Goal: Task Accomplishment & Management: Manage account settings

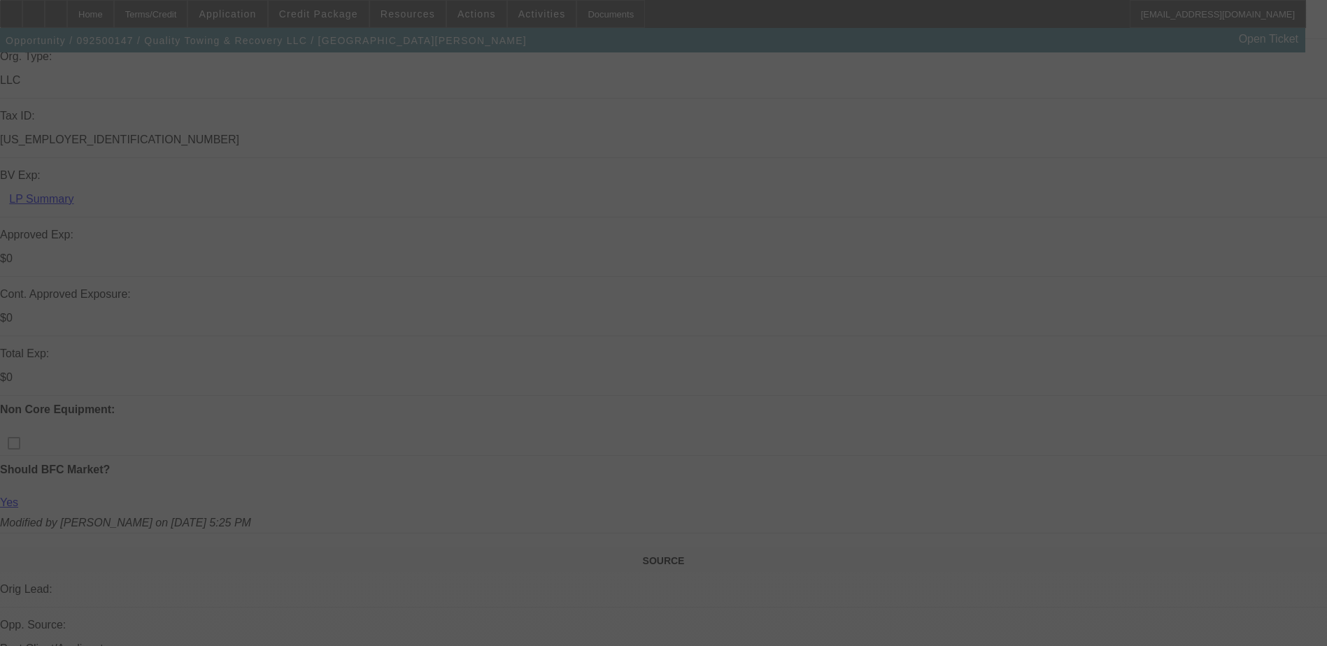
select select "0"
select select "6"
select select "0"
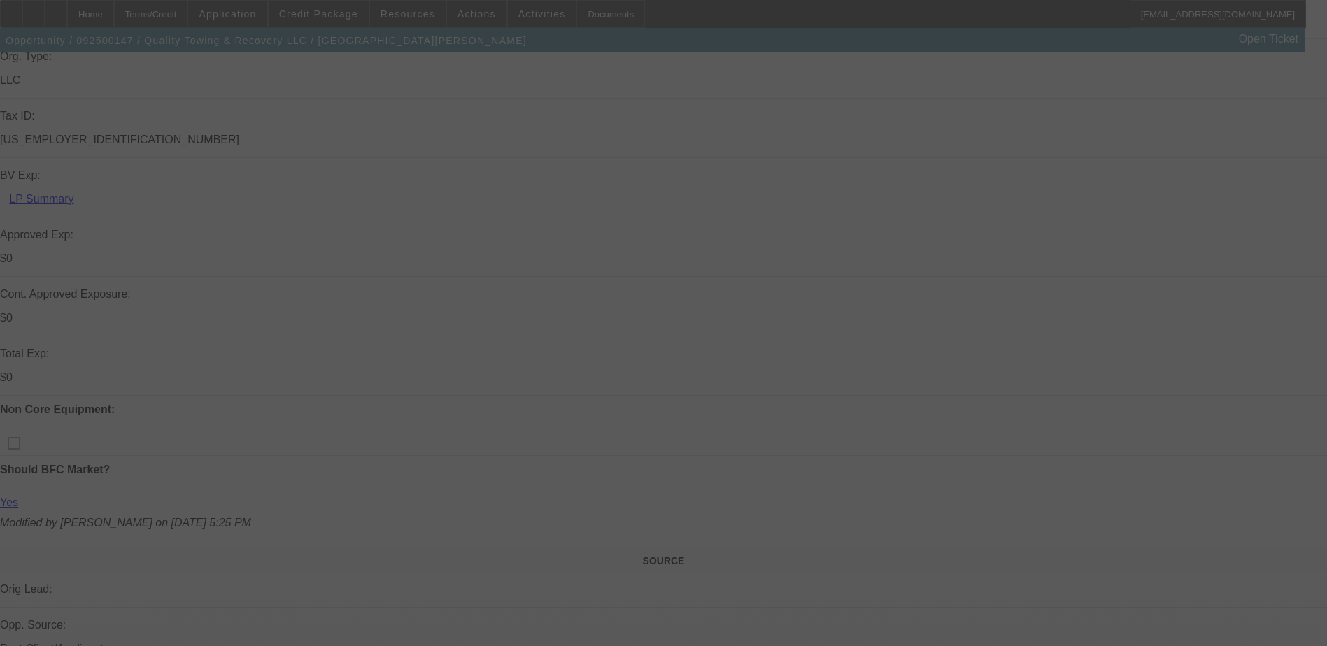
select select "0"
select select "6"
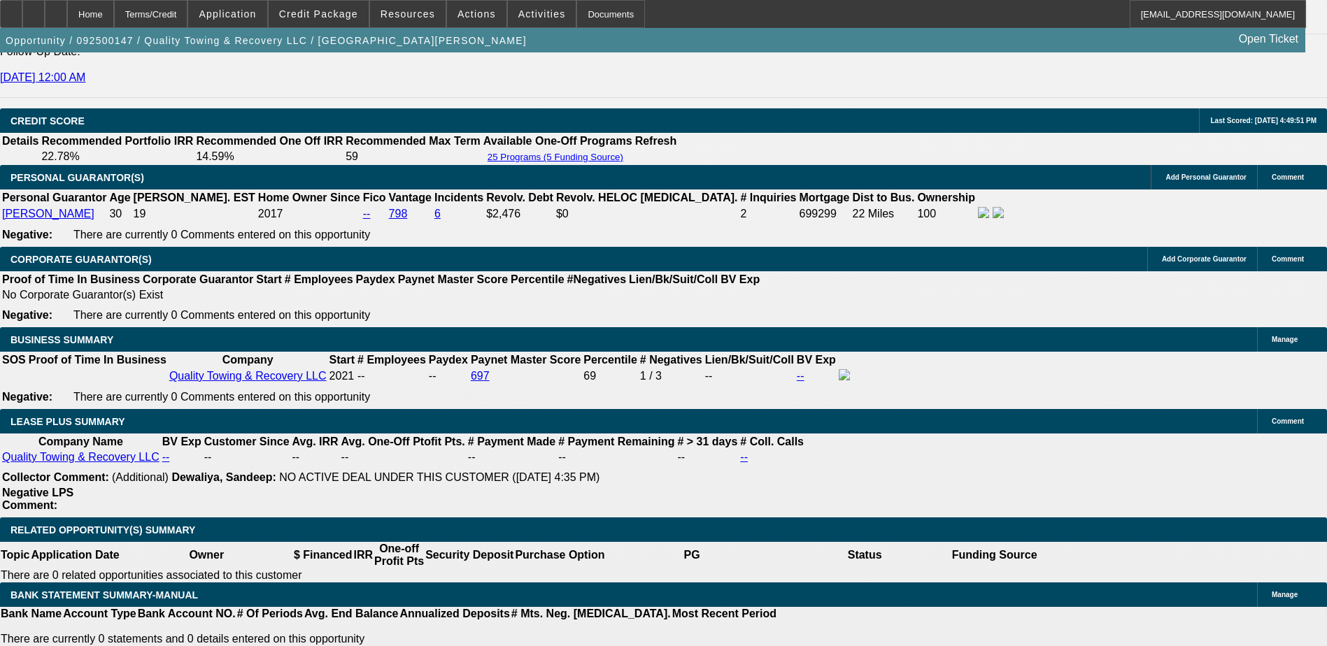
scroll to position [2029, 0]
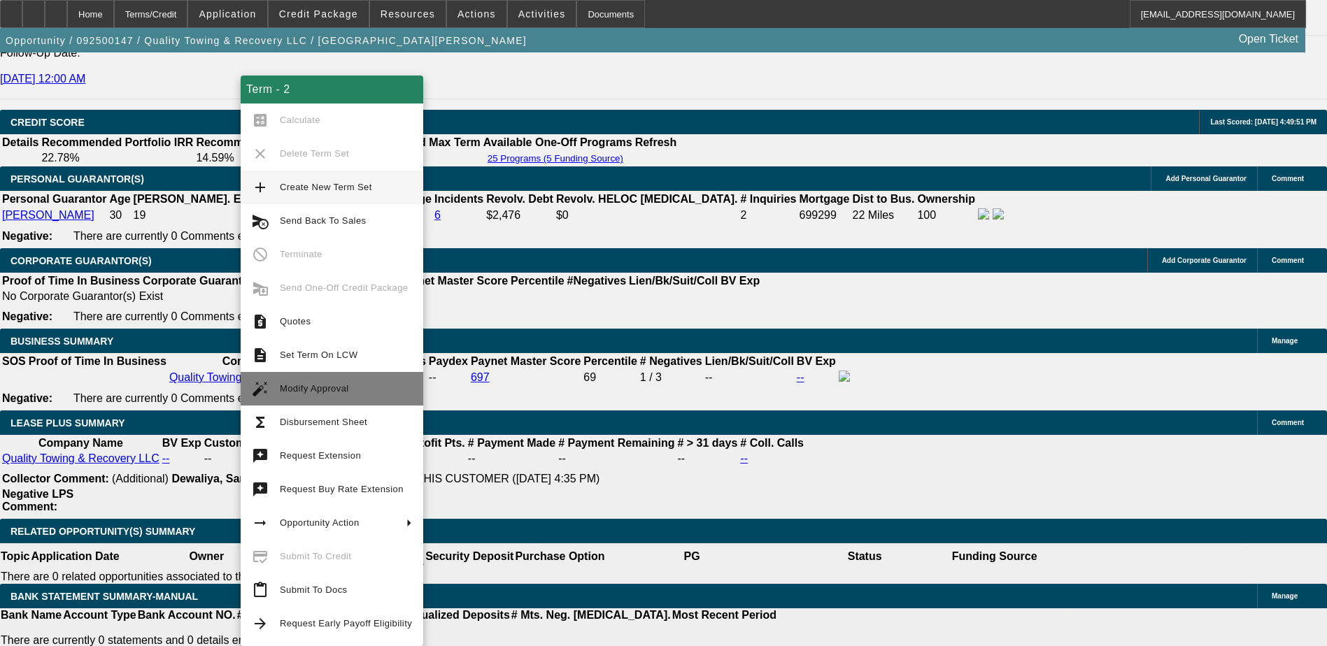
click at [331, 381] on span "Modify Approval" at bounding box center [346, 389] width 132 height 17
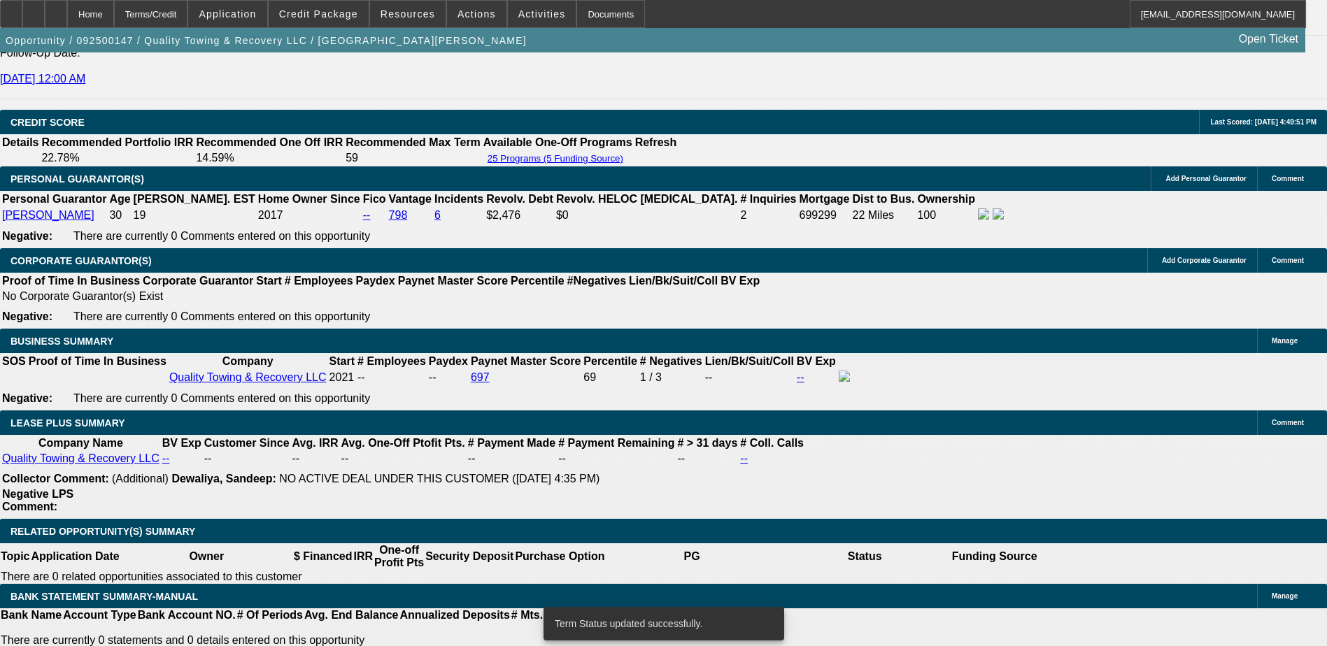
select select "0"
select select "6"
select select "0"
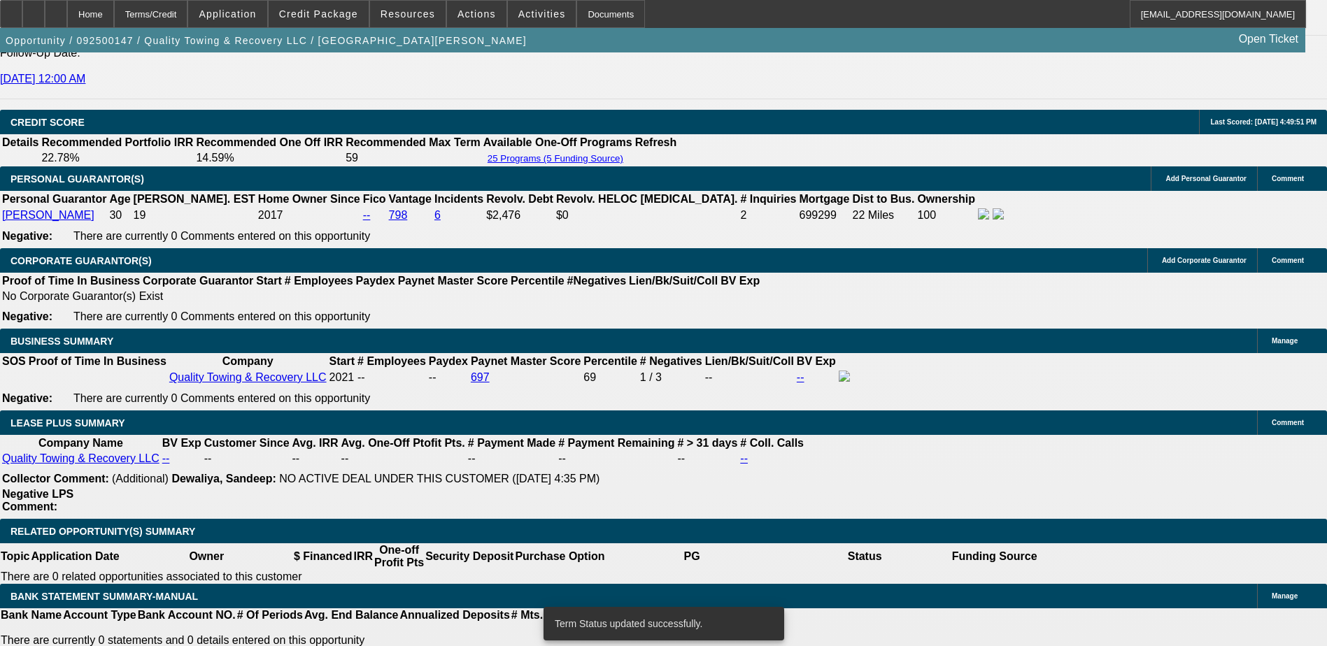
select select "0"
select select "6"
select select "0"
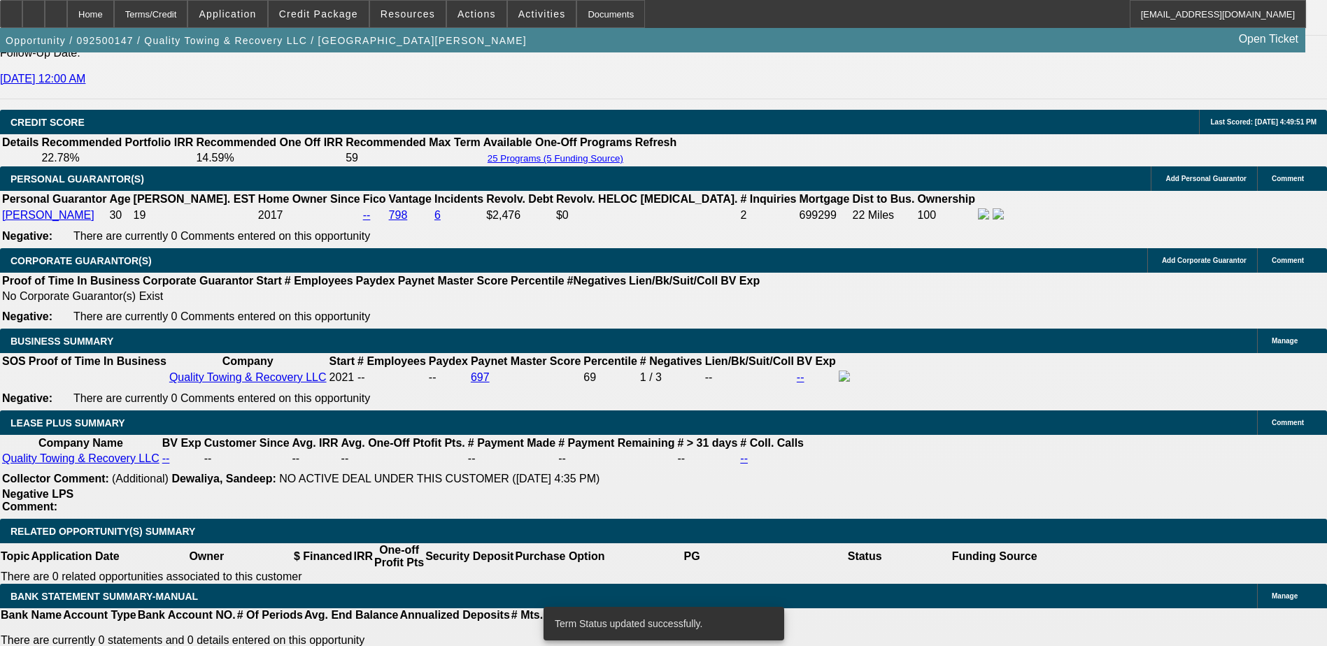
select select "0"
select select "6"
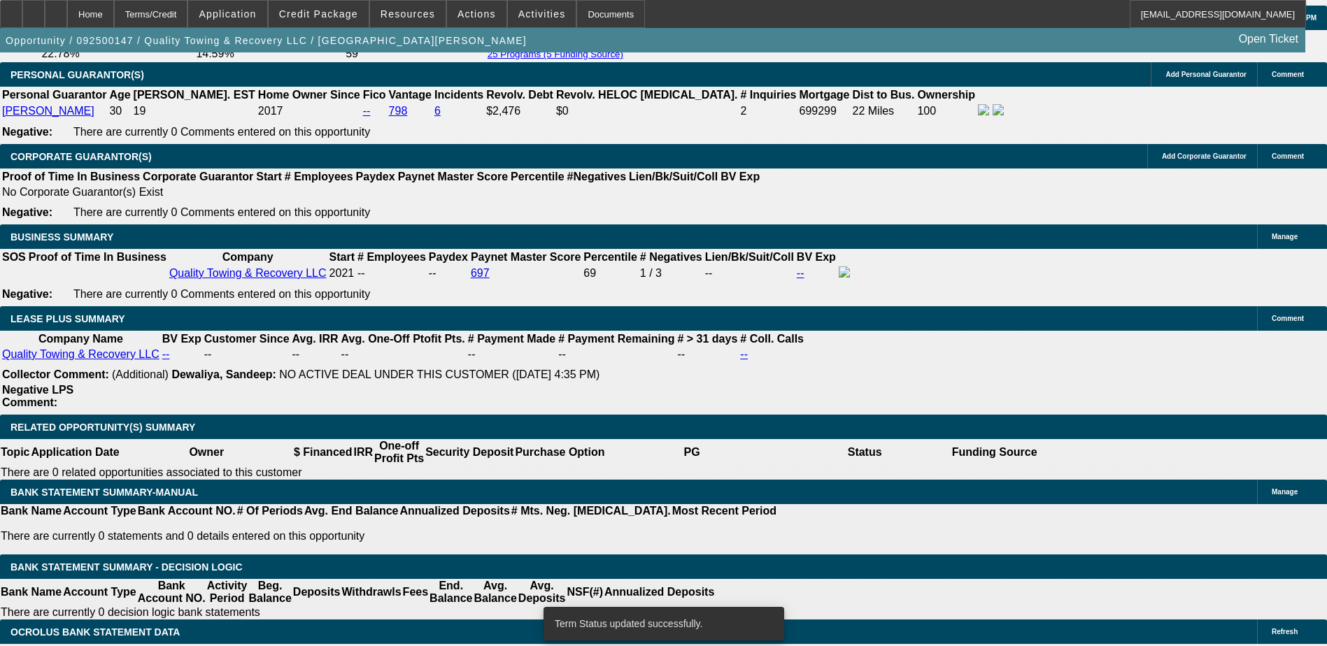
scroll to position [2169, 0]
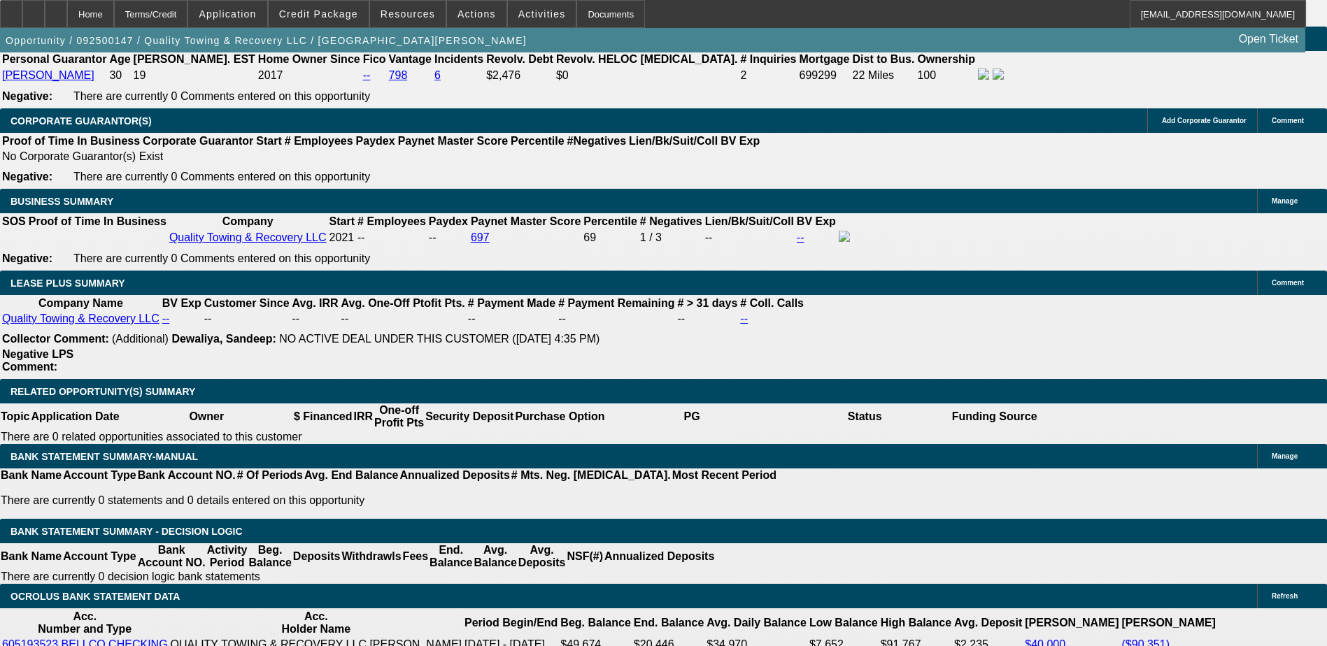
type input "2"
type input "UNKNOWN"
type input "2095"
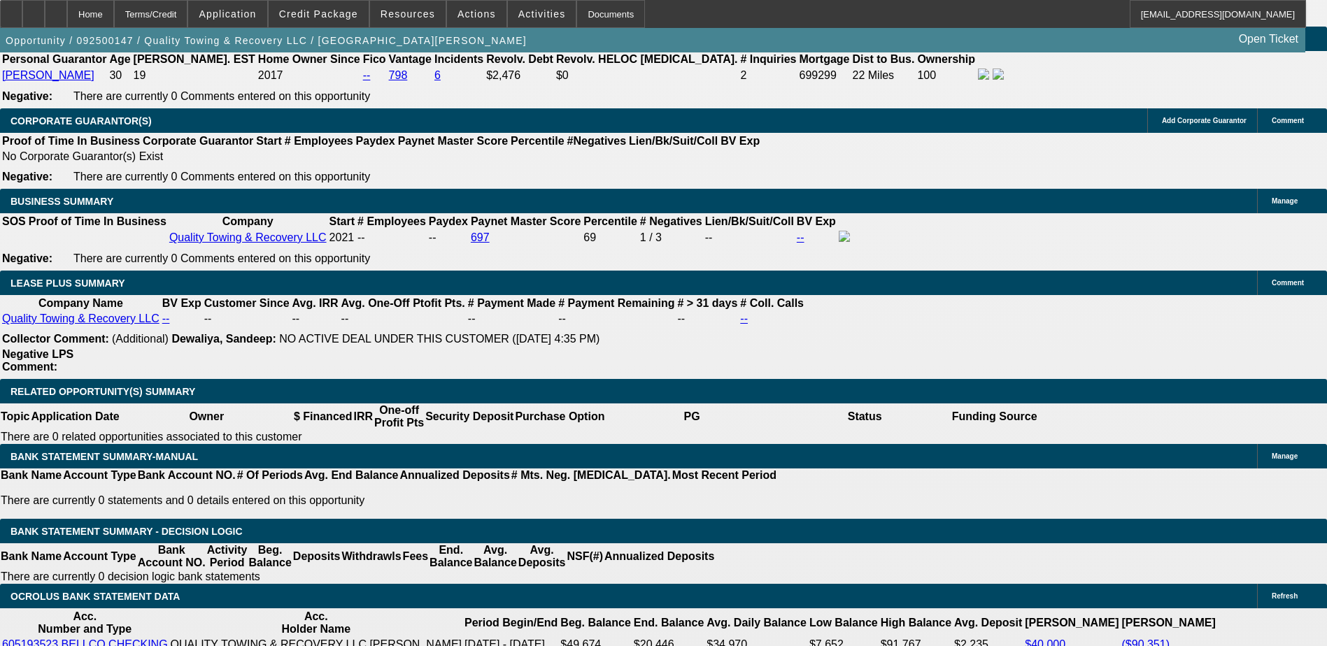
type input "11.8"
type input "$2,095.00"
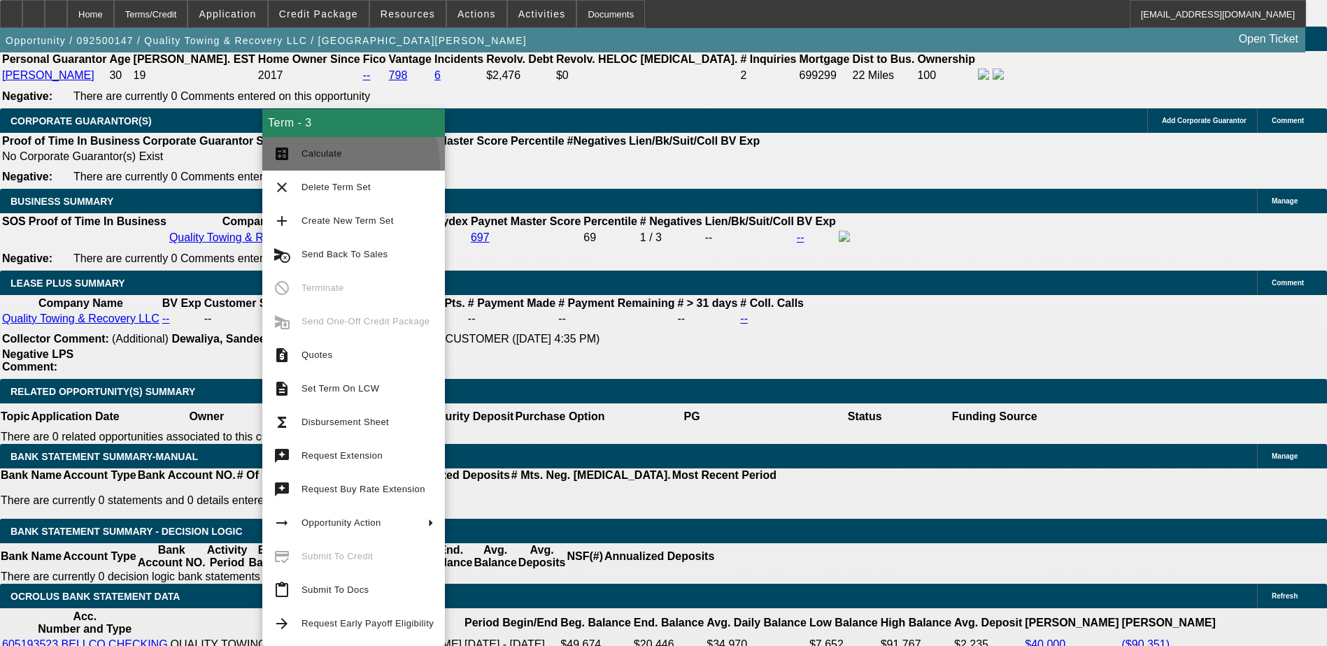
click at [320, 167] on button "calculate Calculate" at bounding box center [353, 154] width 183 height 34
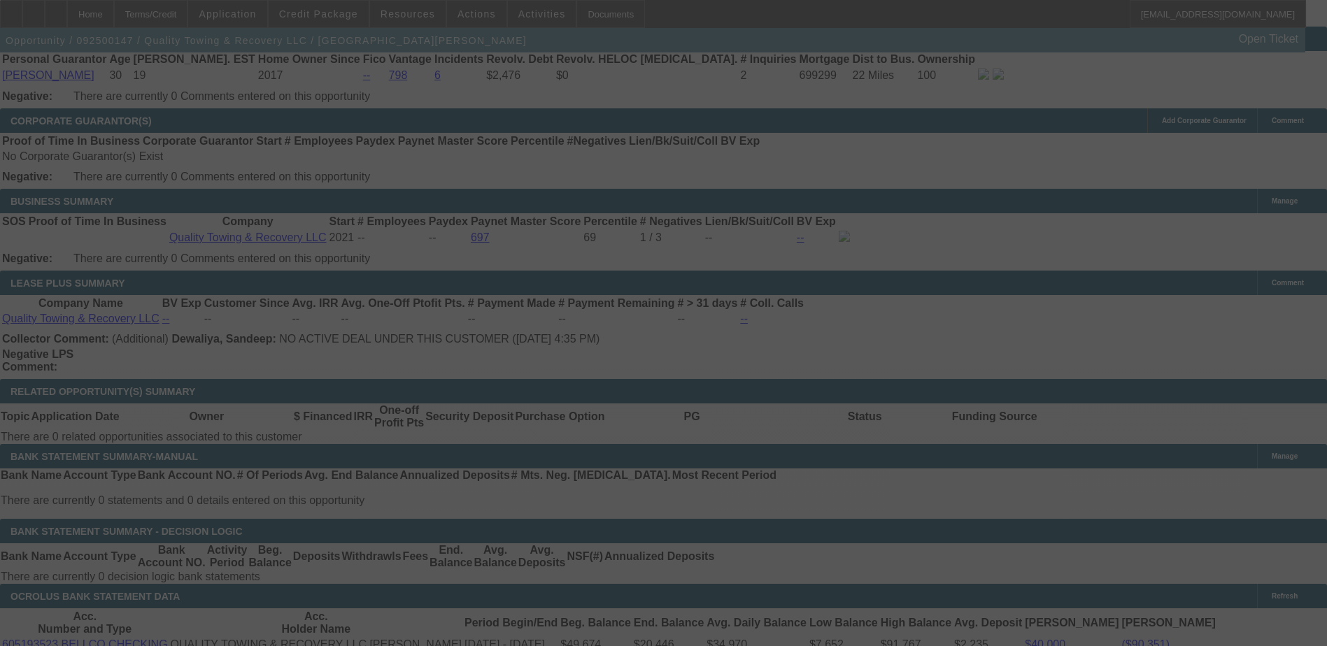
select select "0"
select select "6"
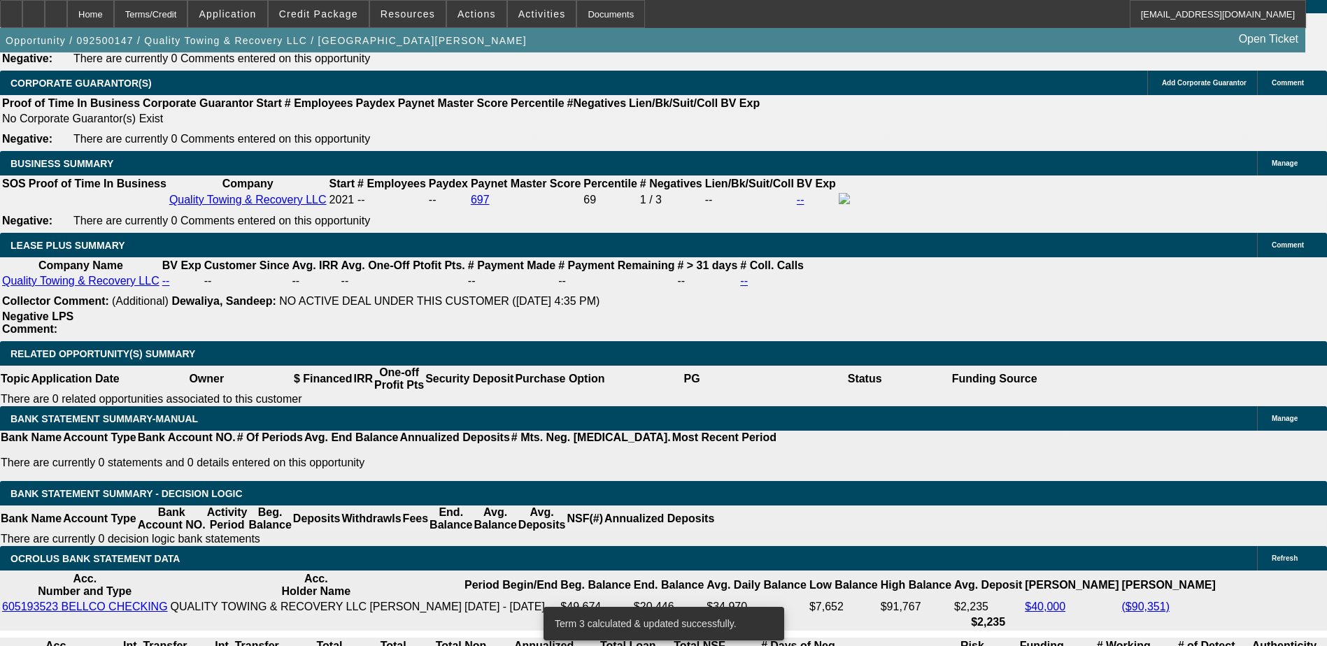
scroll to position [2239, 0]
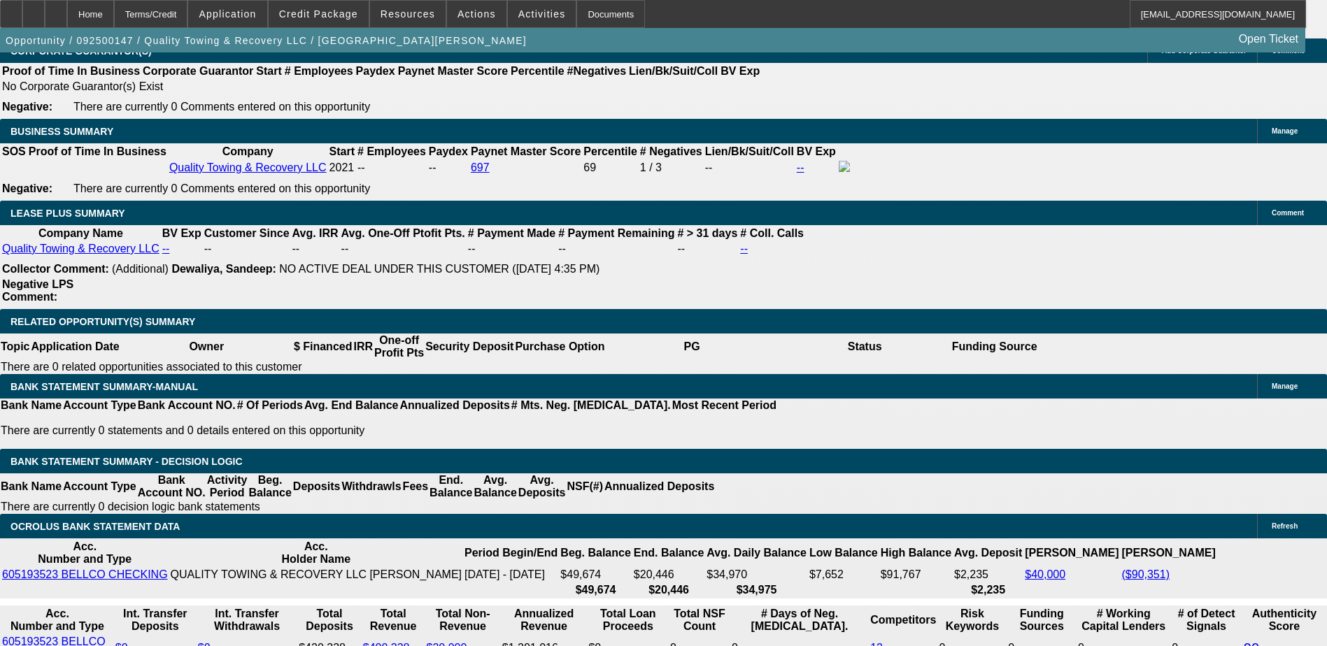
type input "2"
type input "UNKNOWN"
type input "2069"
type input "11.3"
type input "$2,069.00"
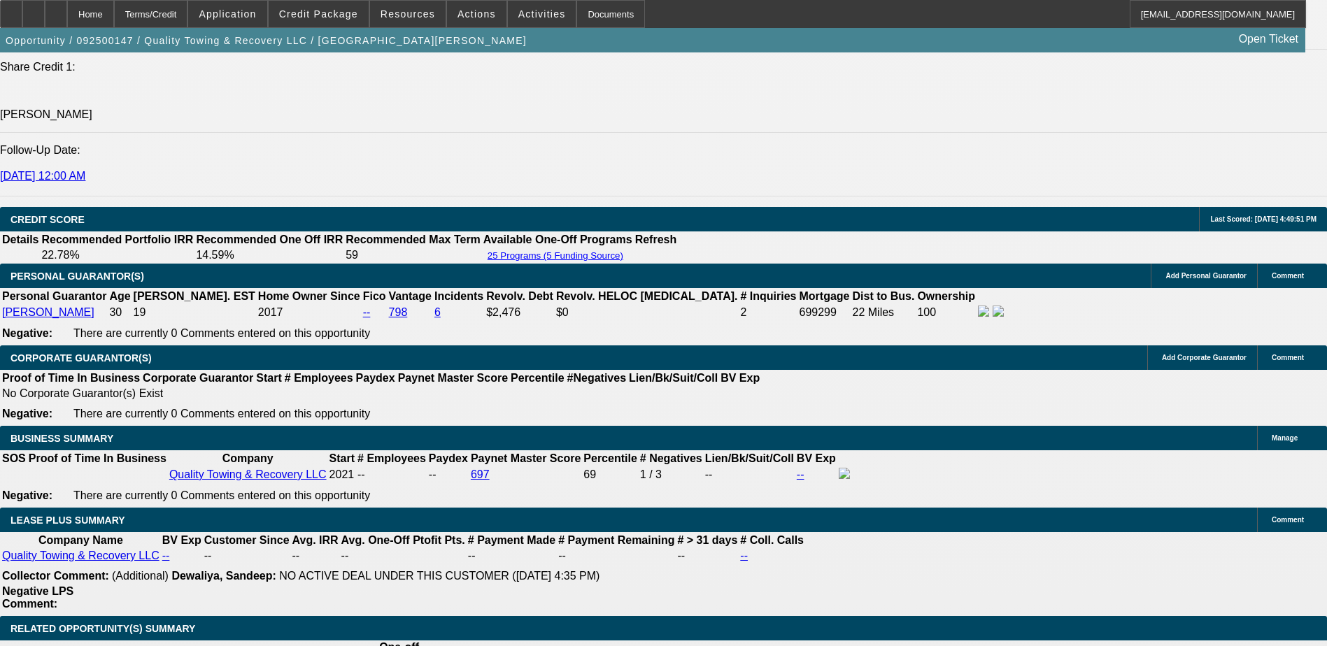
scroll to position [2099, 0]
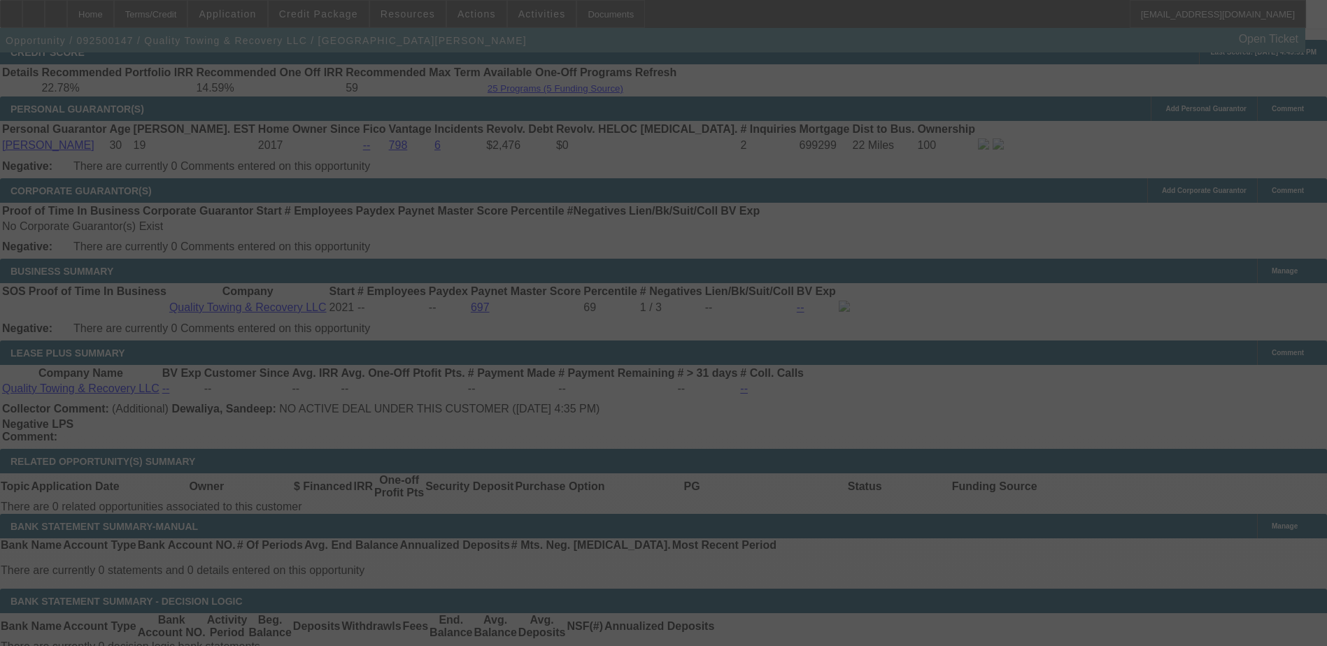
select select "0"
select select "6"
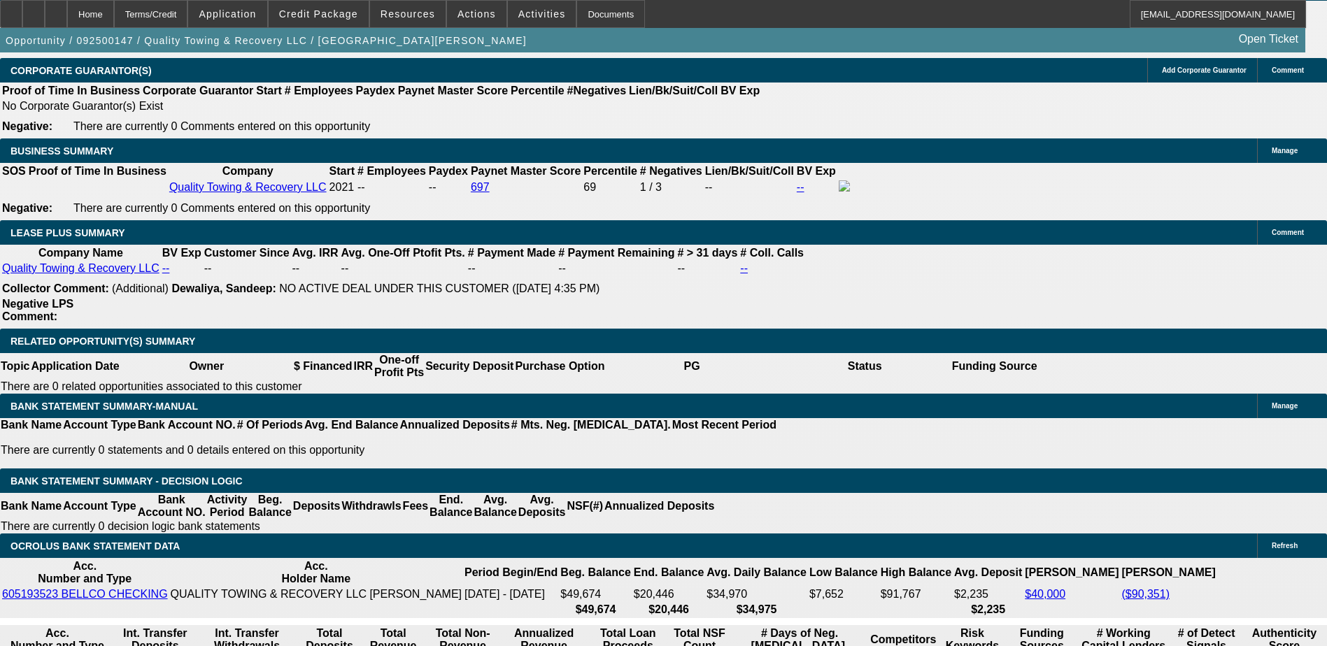
scroll to position [2239, 0]
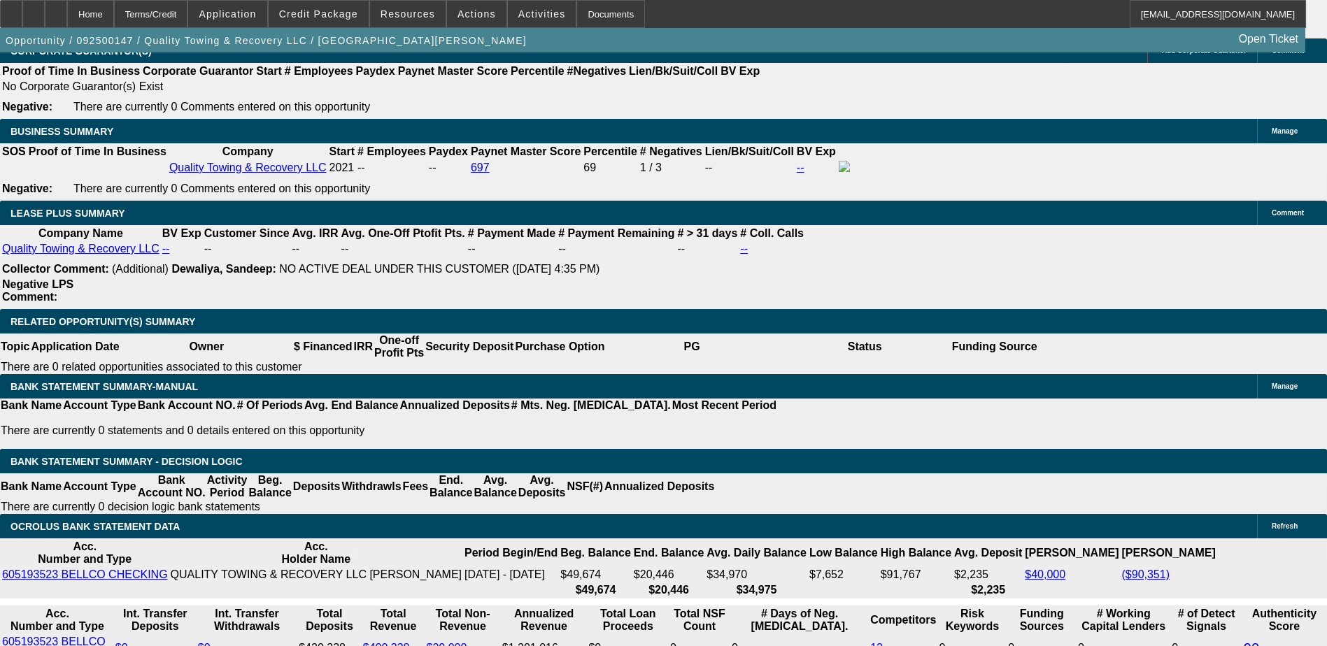
type input "UNKNOWN"
type input "9"
type input "$1,963.63"
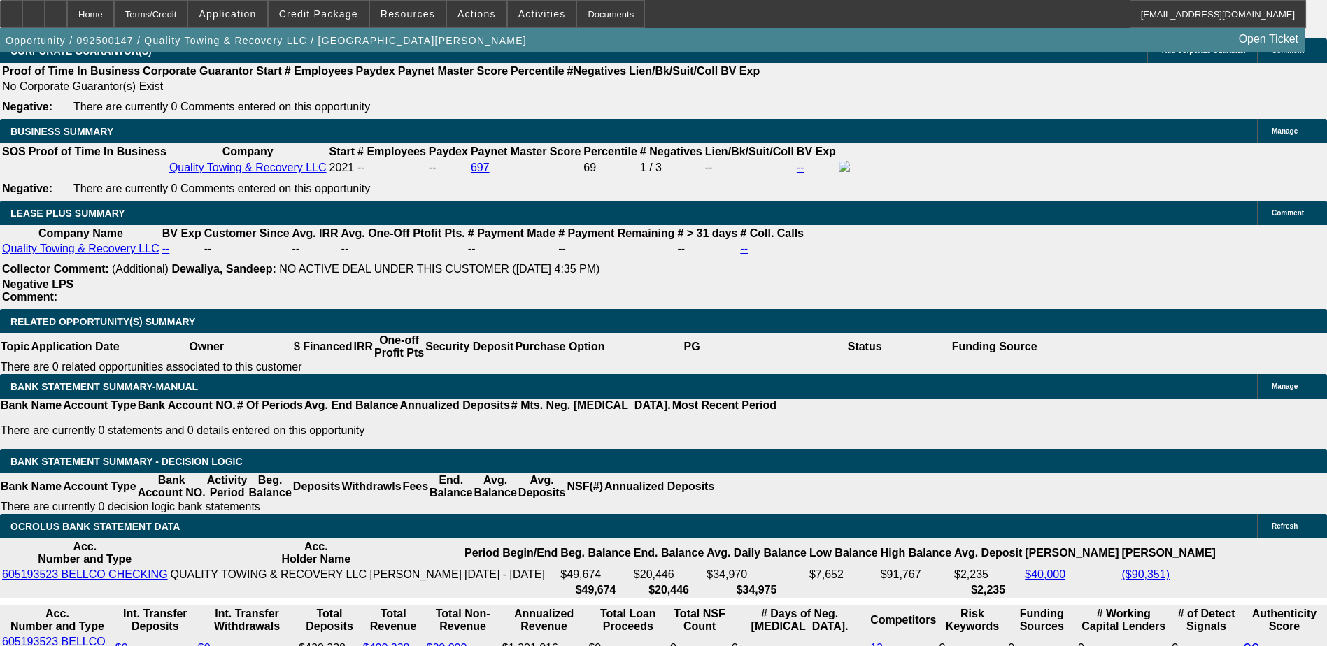
type input "9.9"
type input "$2,005.21"
type input "9.999"
type input "$2,009.39"
type input "9.99999"
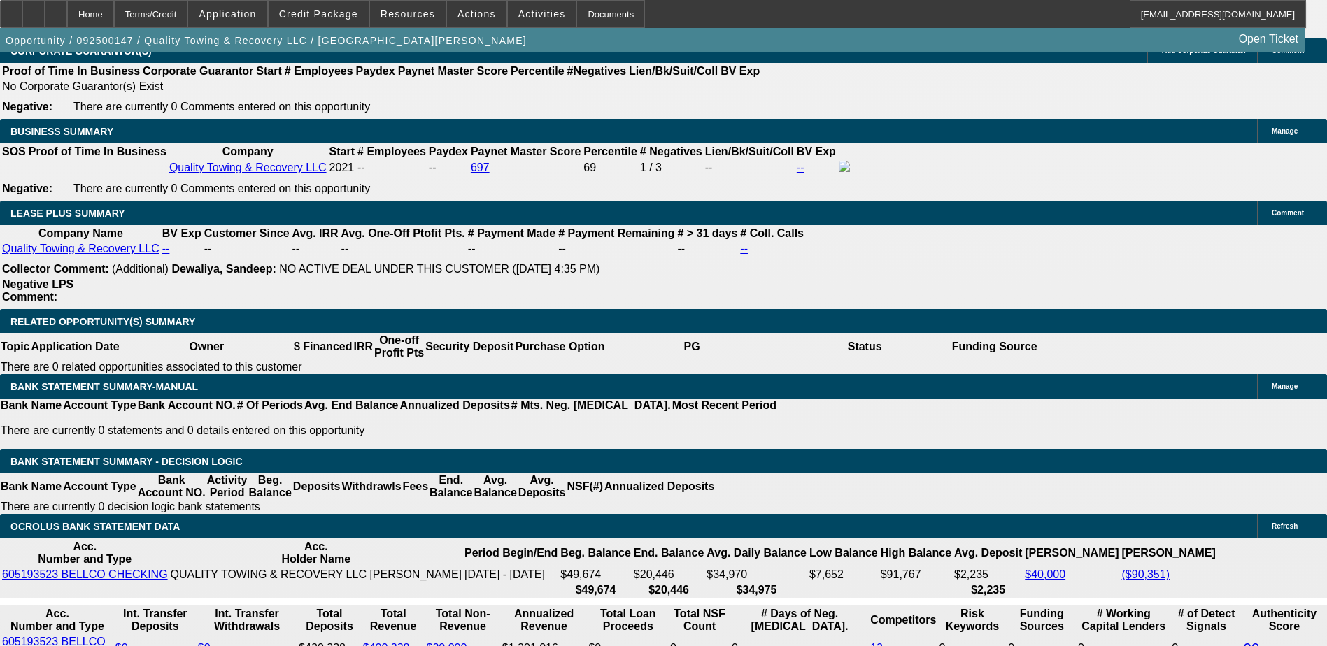
type input "$2,009.81"
type input "9.999999"
type input "$2,009.86"
type input "9.999999999"
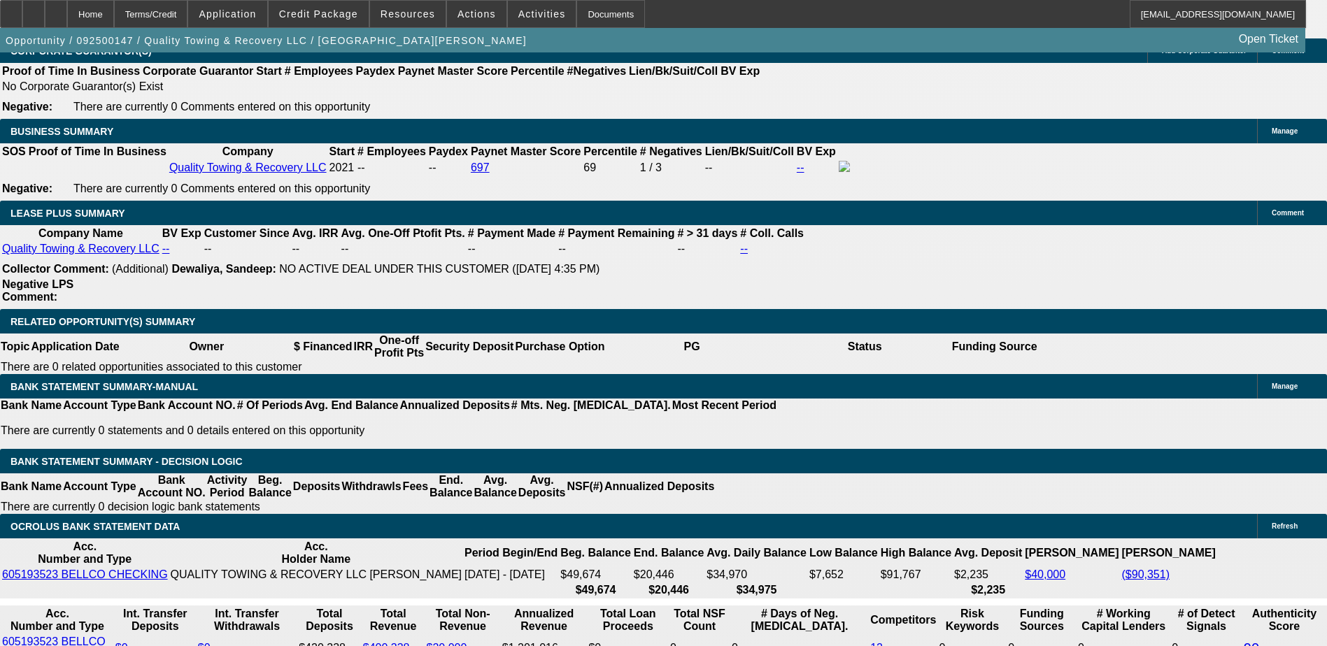
type input "2"
type input "2009"
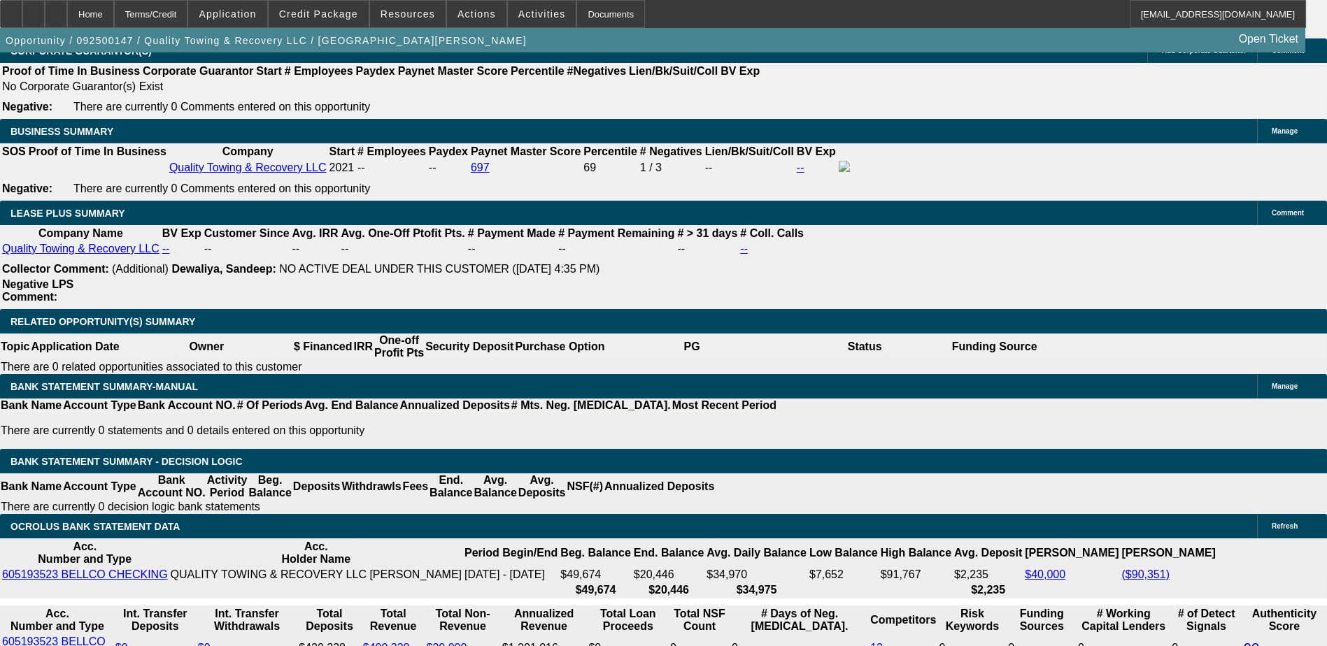
type input "10"
type input "$2,009.00"
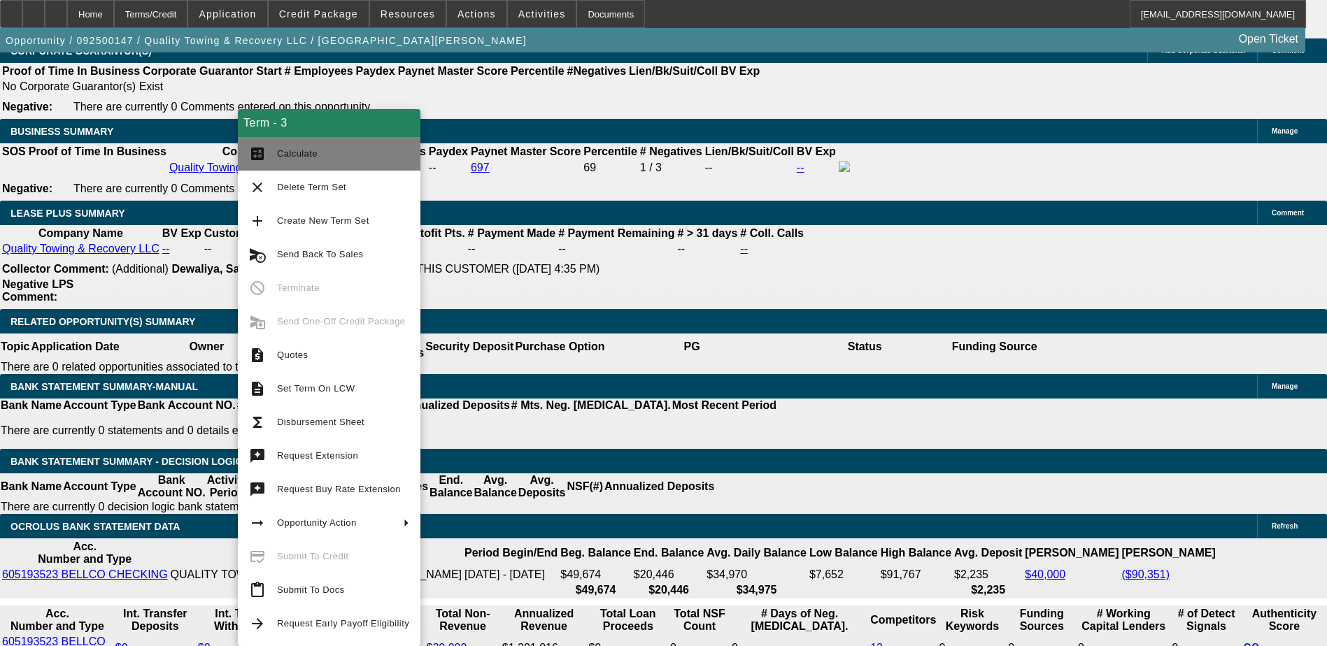
click at [288, 162] on span "Calculate" at bounding box center [343, 154] width 132 height 17
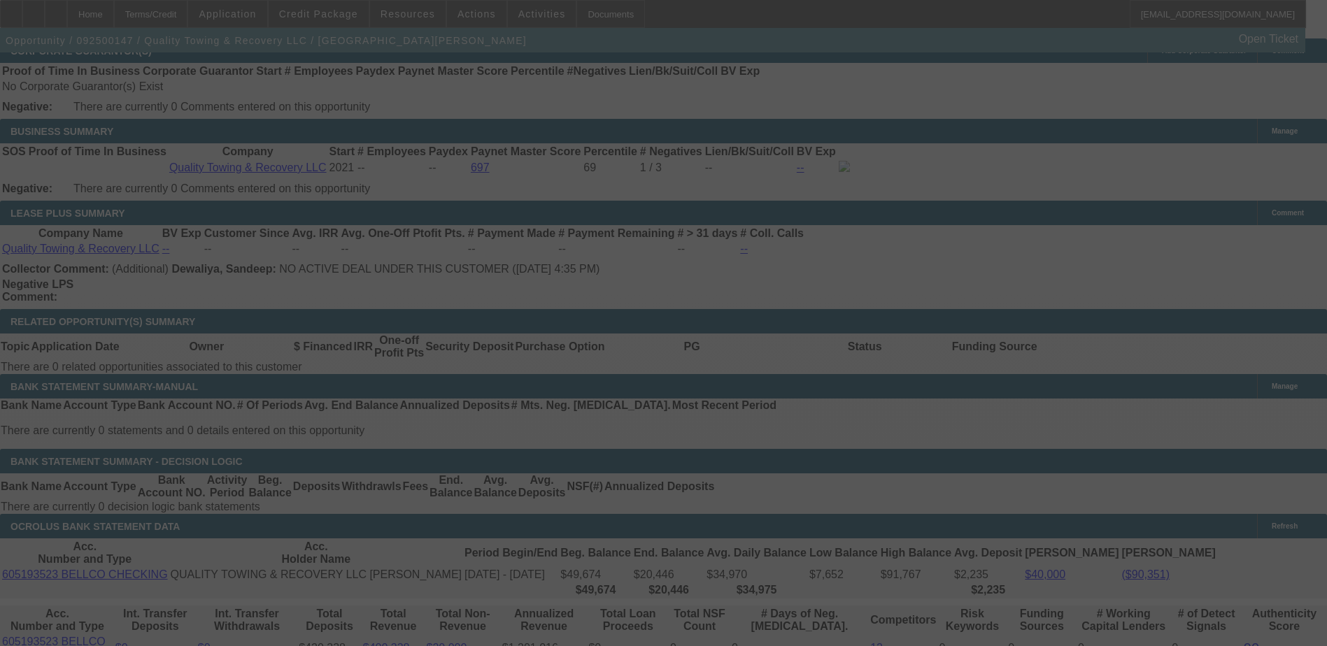
select select "0"
select select "6"
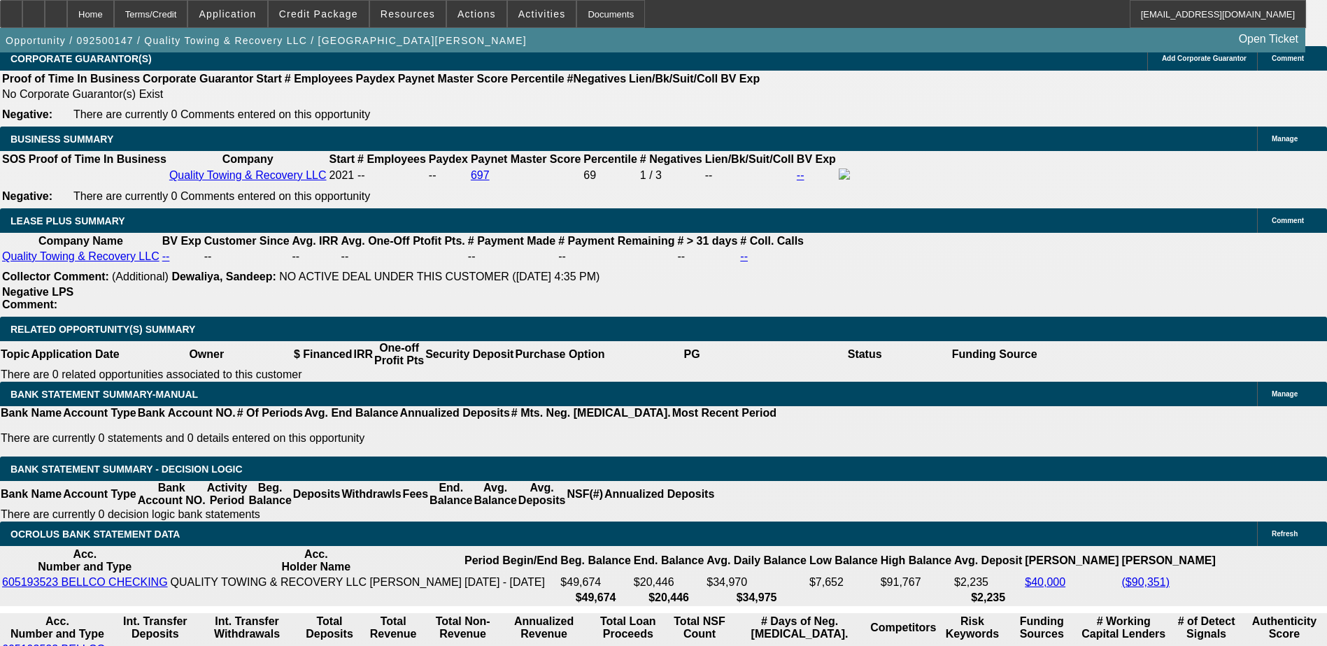
type input "2"
type input "UNKNOWN"
type input "2069"
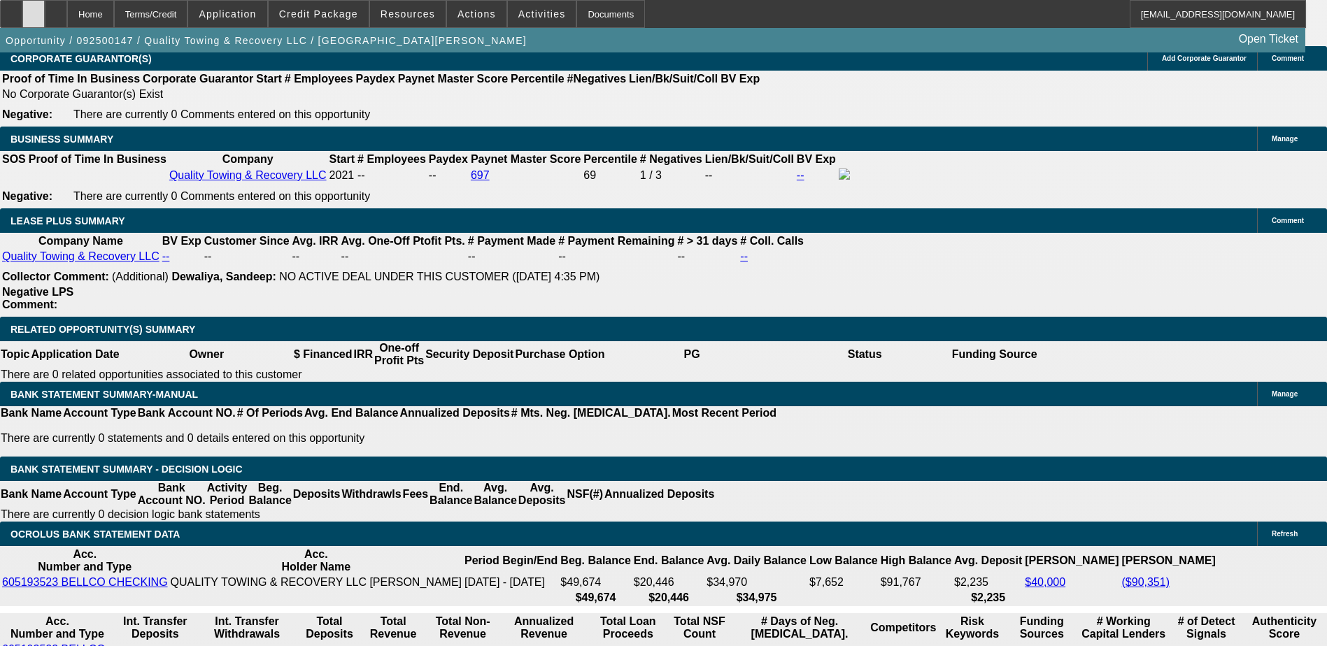
type input "11.3"
type input "$2,069.00"
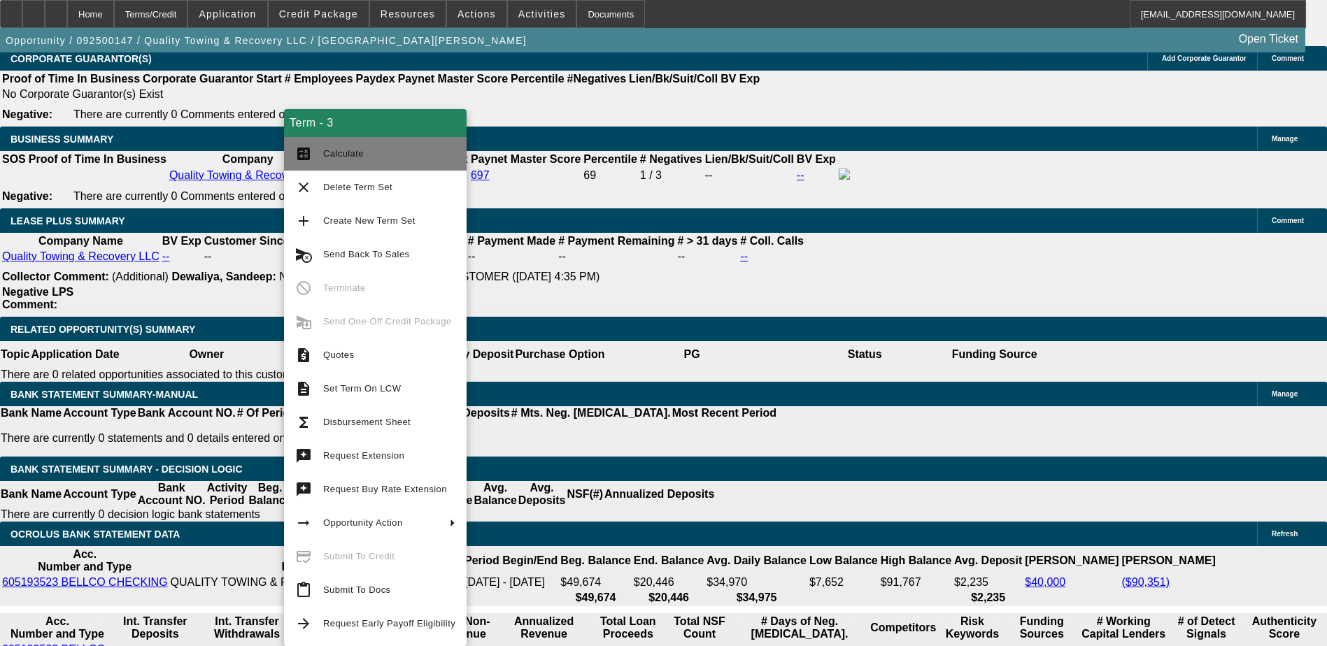
click at [325, 159] on span "Calculate" at bounding box center [389, 154] width 132 height 17
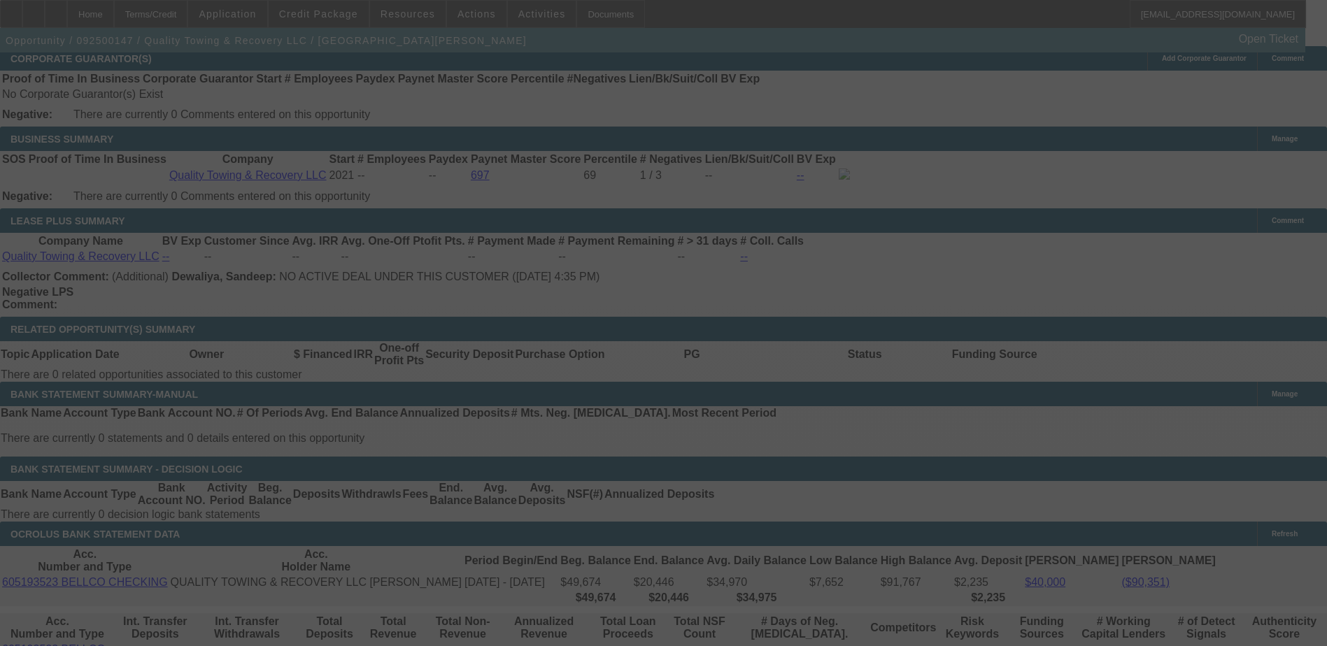
select select "0"
select select "6"
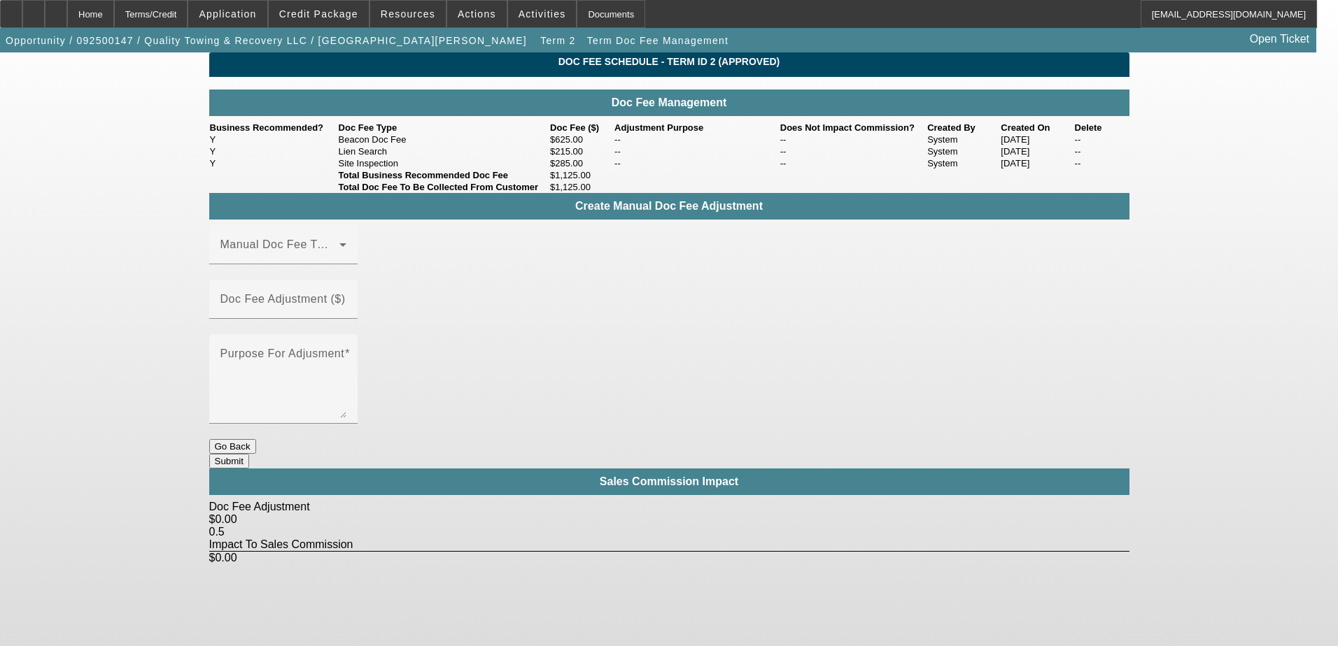
click at [256, 439] on button "Go Back" at bounding box center [232, 446] width 47 height 15
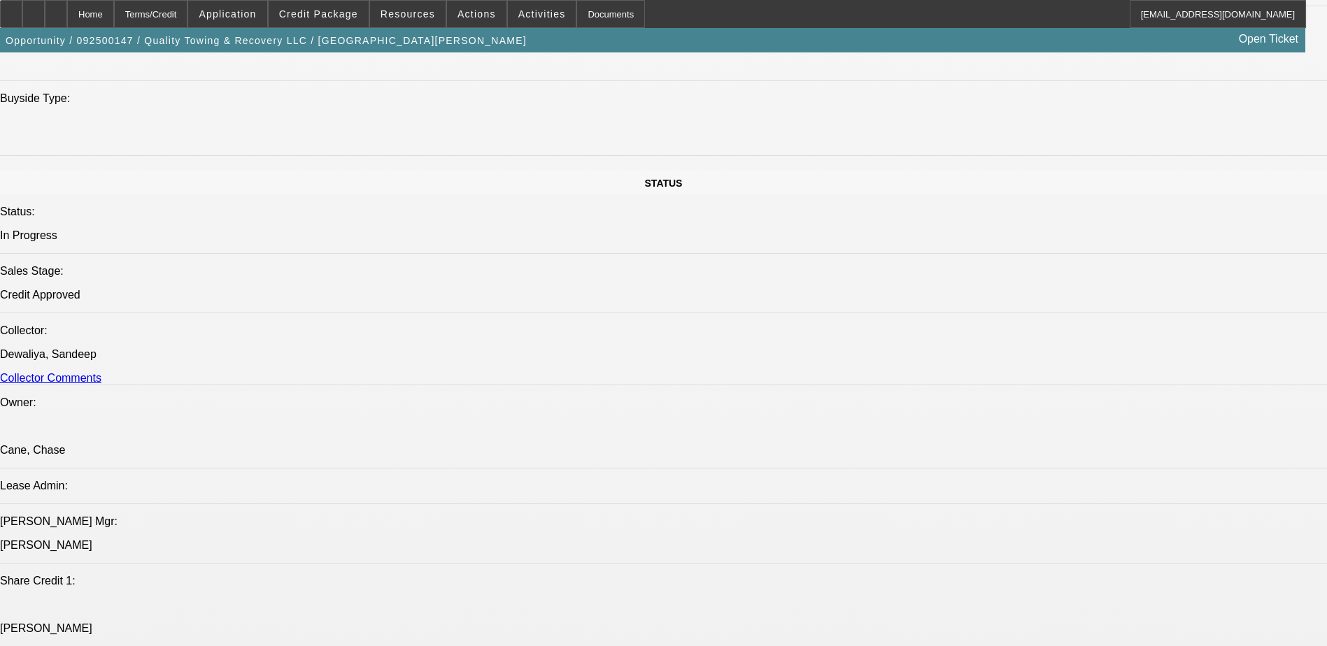
select select "0"
select select "6"
select select "0"
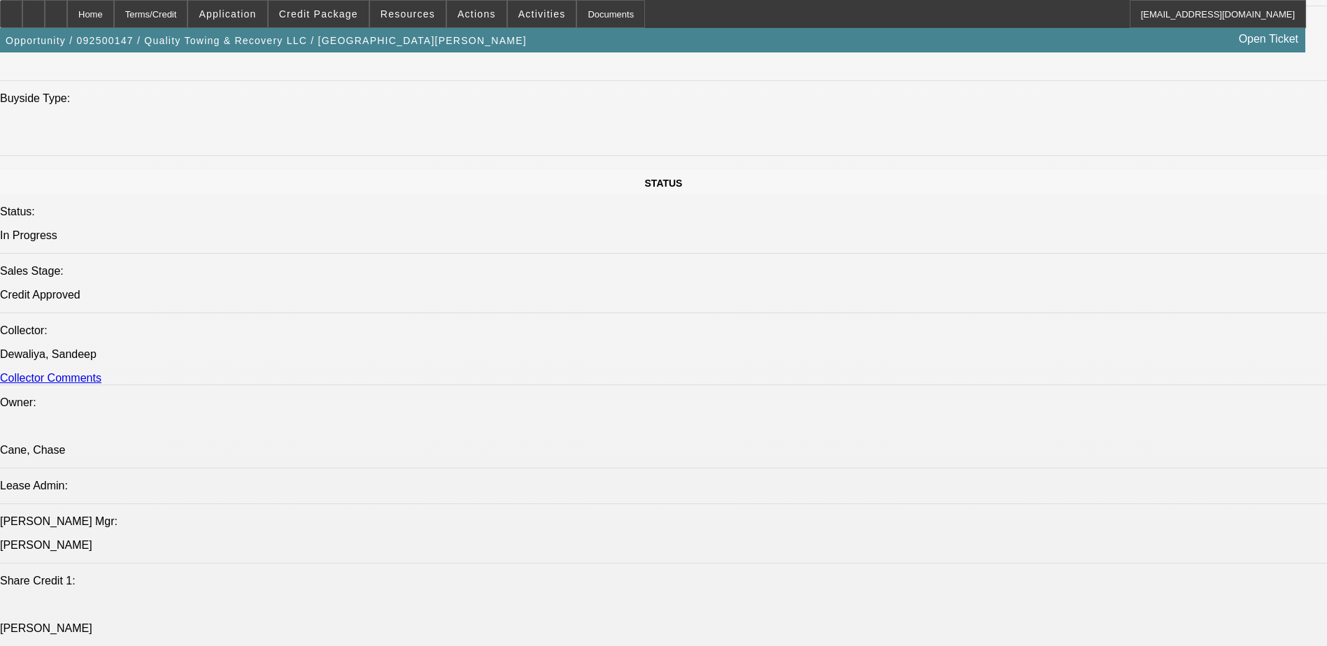
select select "0"
select select "6"
select select "0"
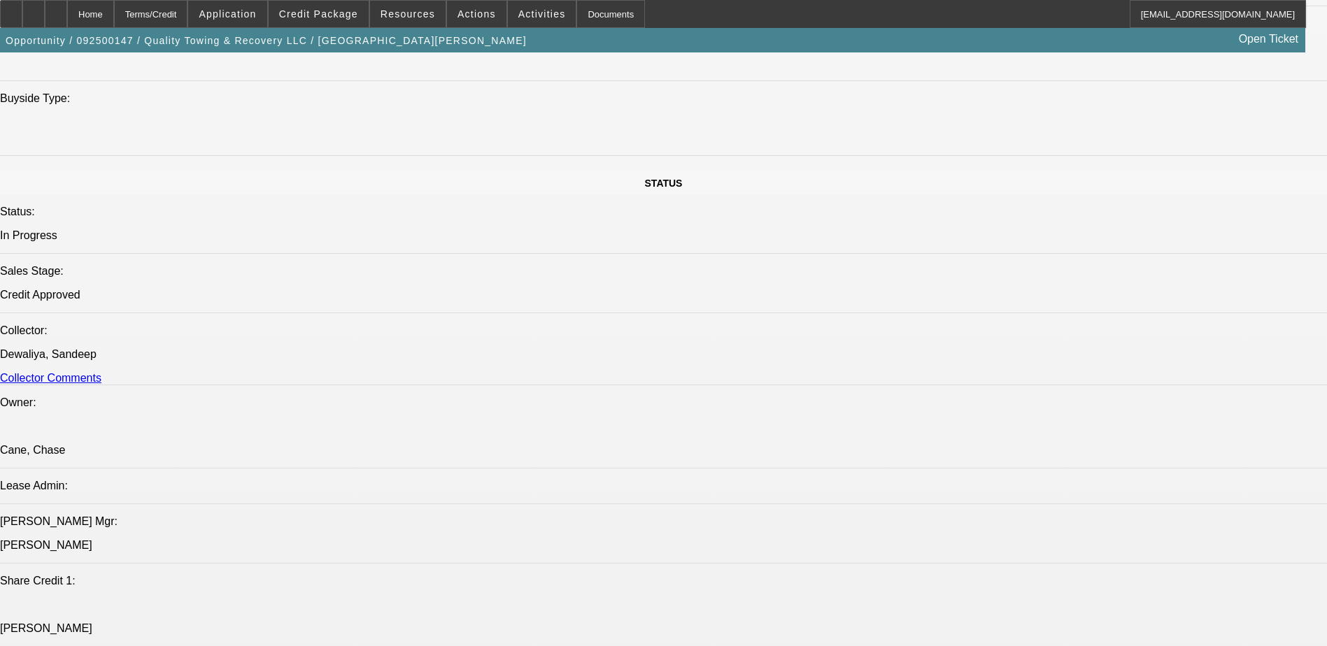
select select "0"
select select "6"
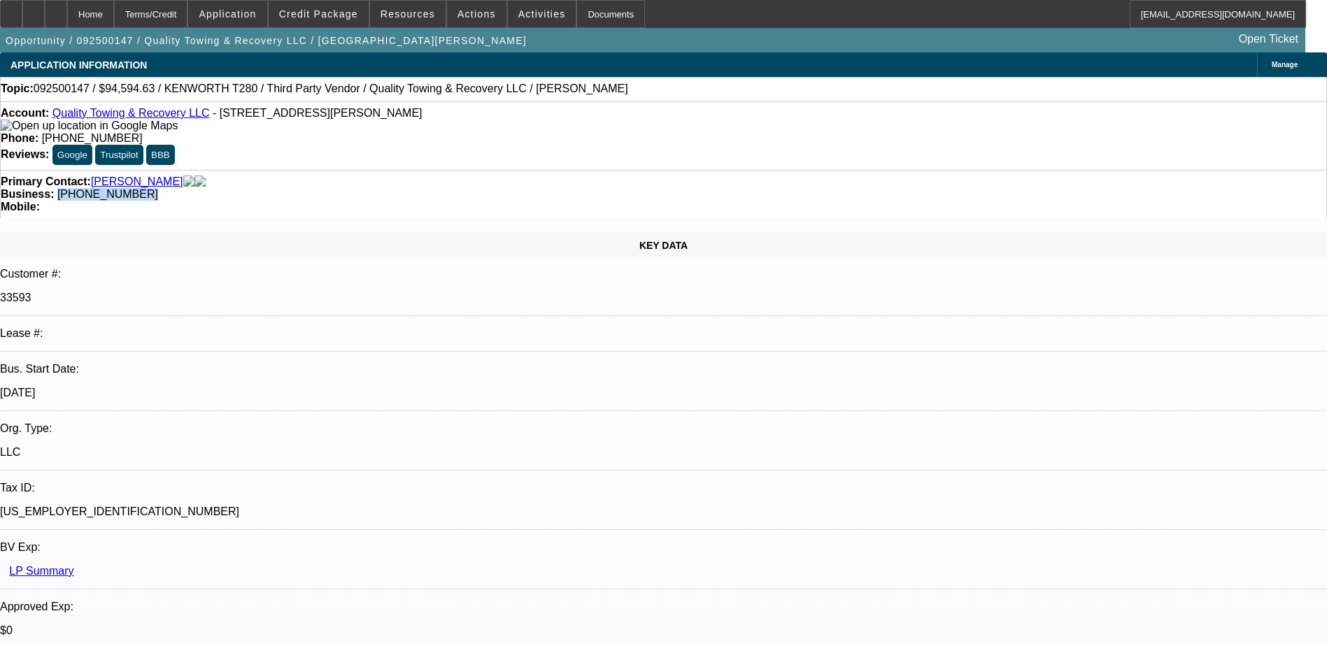
drag, startPoint x: 562, startPoint y: 162, endPoint x: 499, endPoint y: 158, distance: 63.1
click at [499, 170] on div "Primary Contact: Marin, Bryant Business: (720) 850-2536 Mobile:" at bounding box center [663, 194] width 1327 height 48
drag, startPoint x: 499, startPoint y: 158, endPoint x: 513, endPoint y: 158, distance: 14.7
copy span "(720) 850-2536"
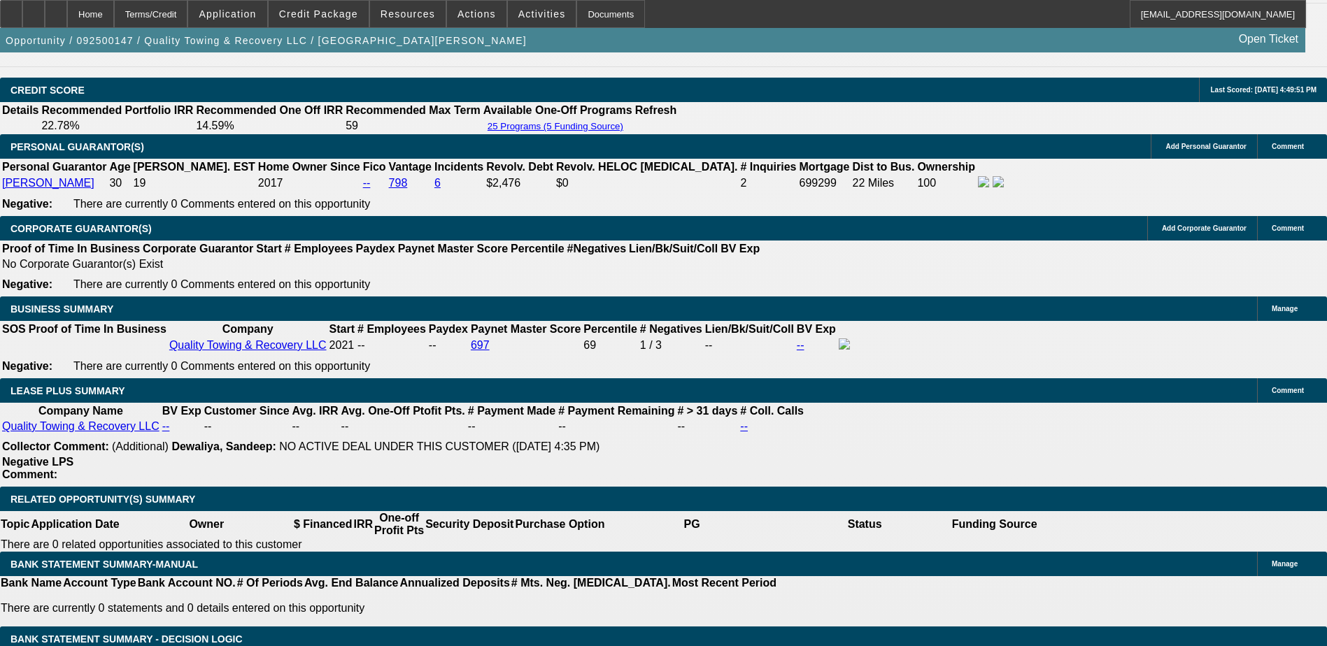
scroll to position [1979, 0]
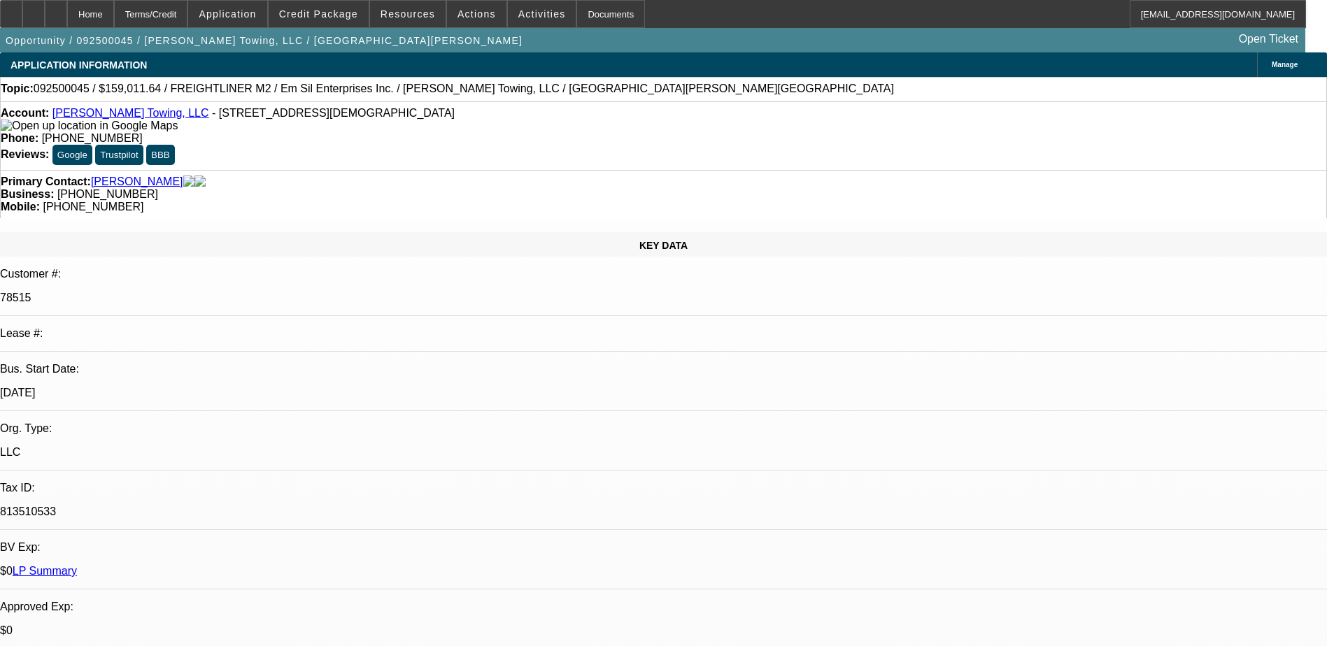
select select "0"
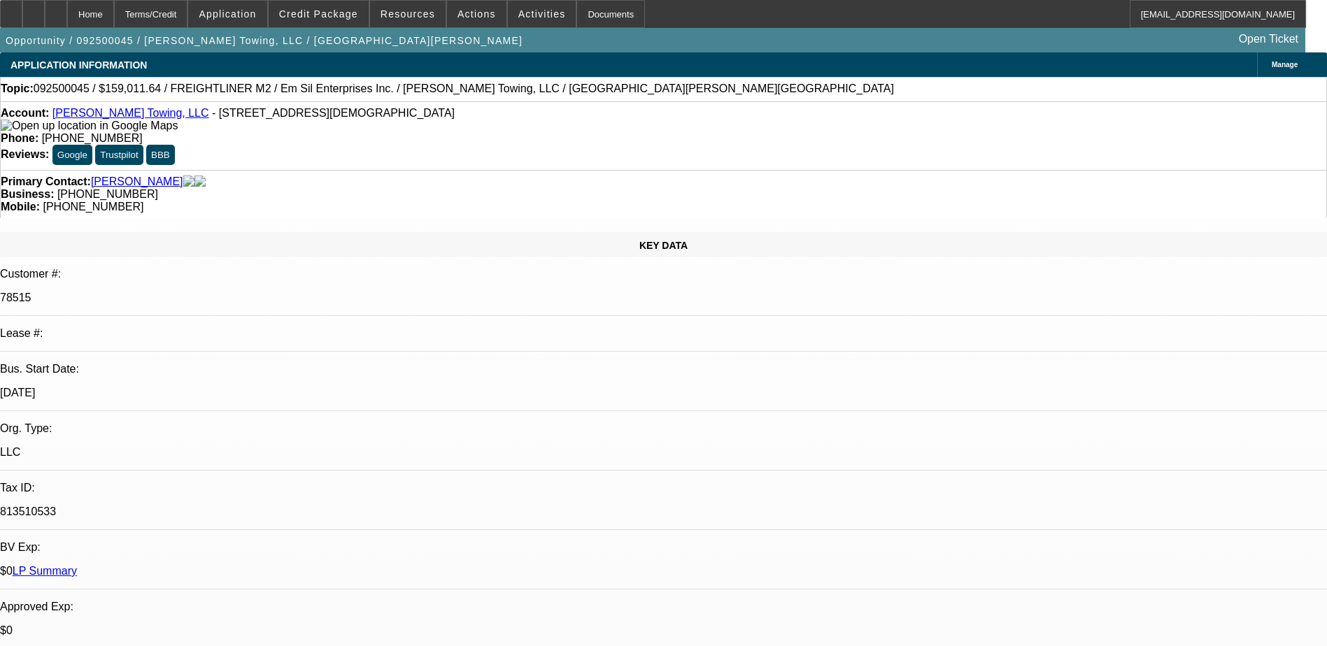
select select "0"
select select "1"
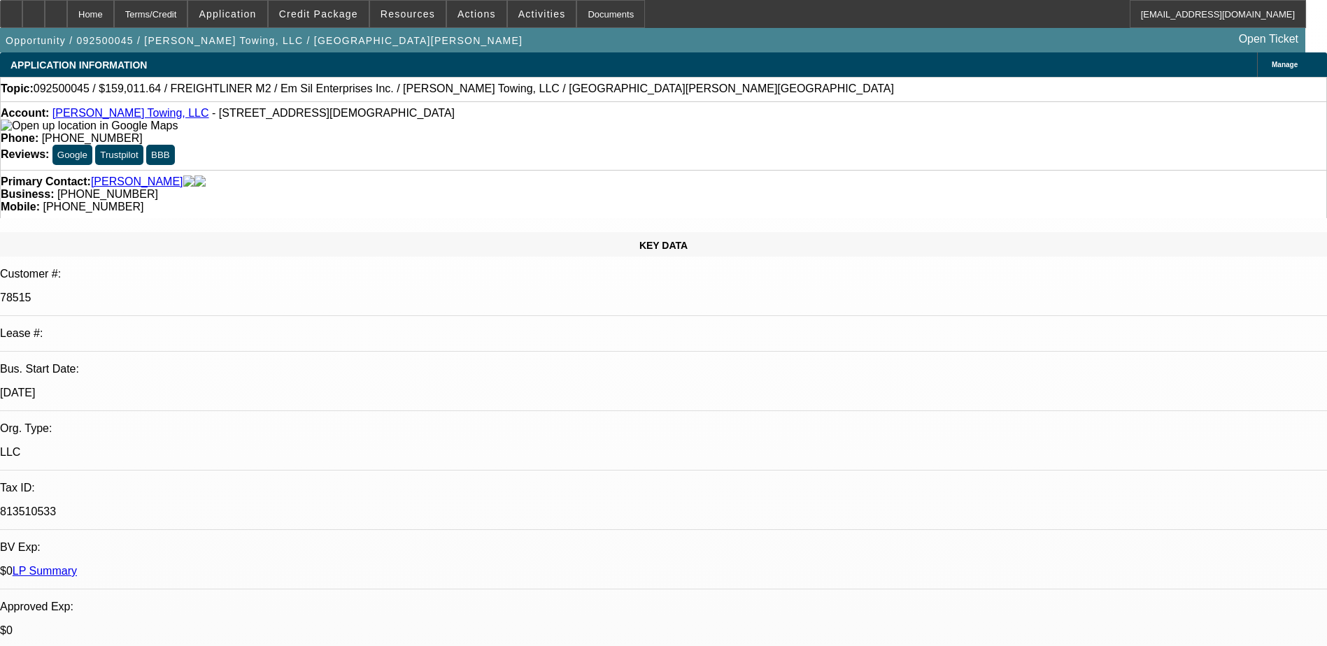
select select "3"
select select "6"
select select "1"
select select "6"
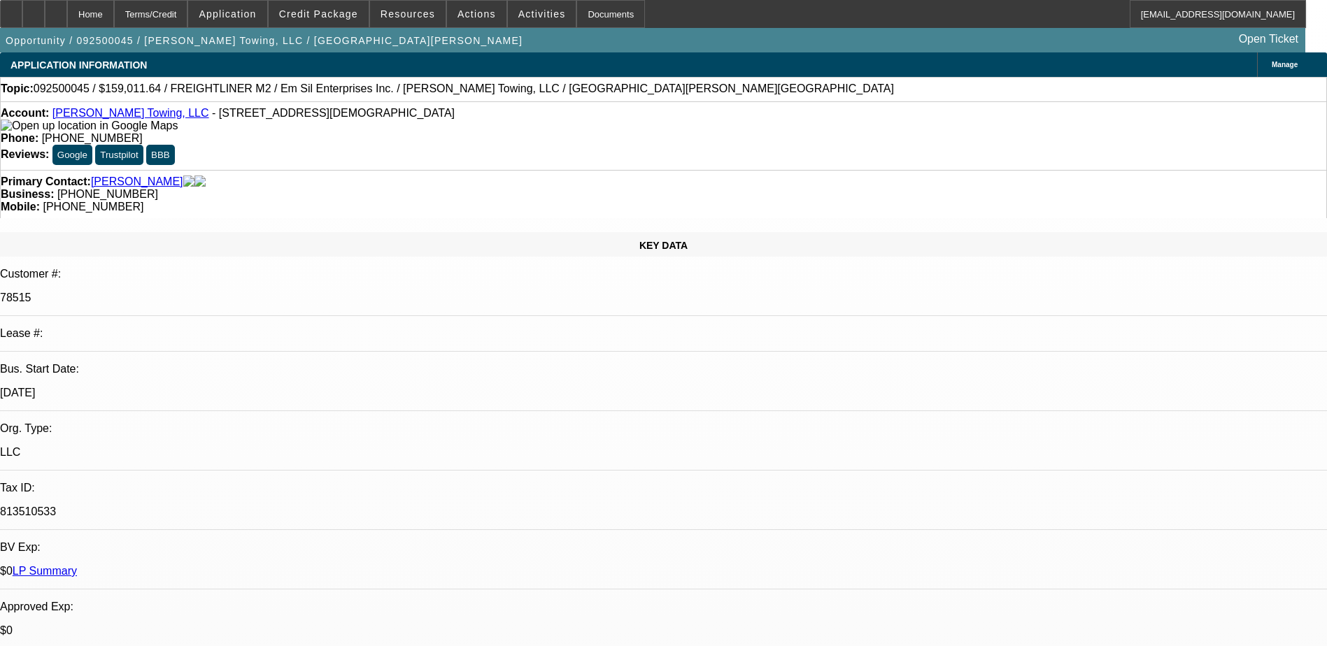
select select "1"
select select "6"
drag, startPoint x: 769, startPoint y: 153, endPoint x: 702, endPoint y: 156, distance: 67.3
click at [702, 201] on div "Mobile: (912) 977-4095" at bounding box center [664, 207] width 1326 height 13
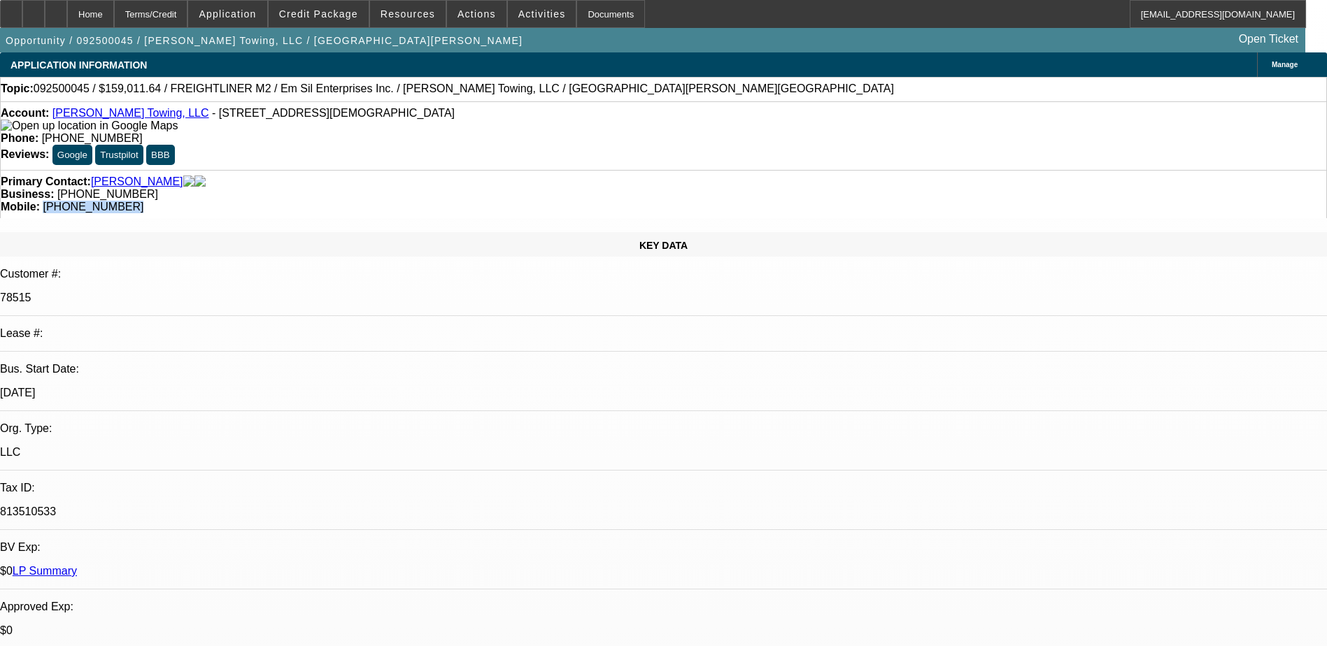
copy span "(912) 977-4095"
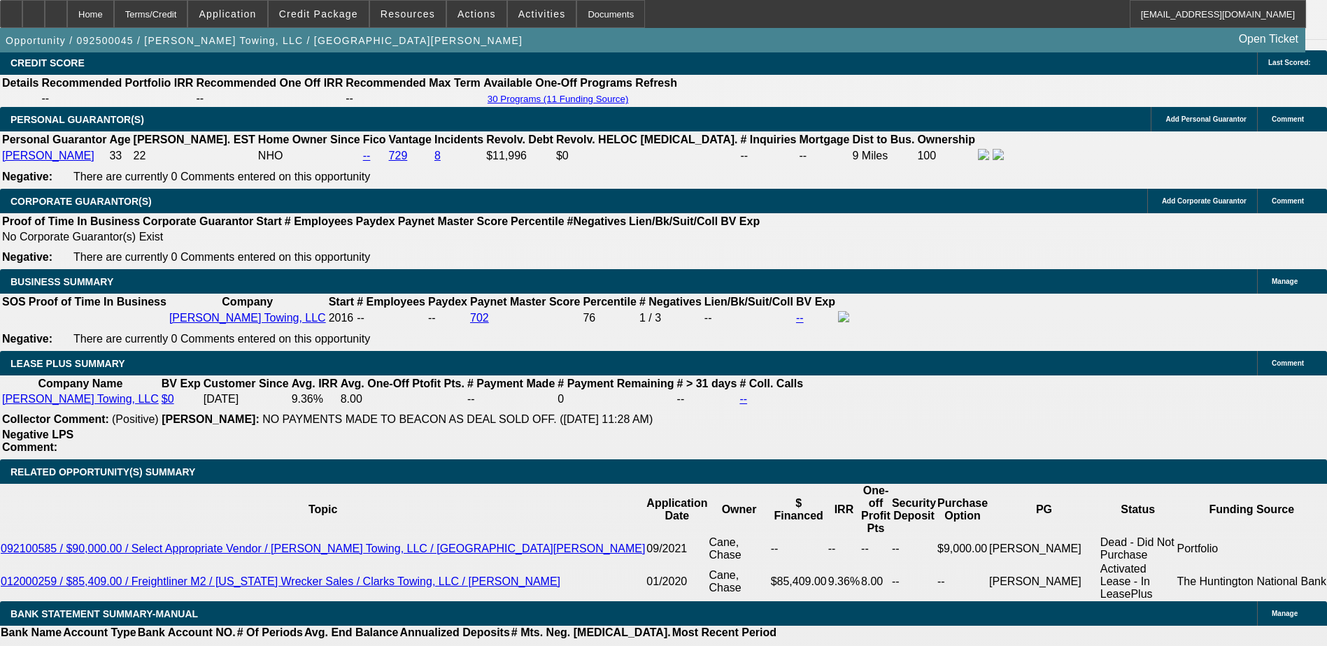
scroll to position [2029, 0]
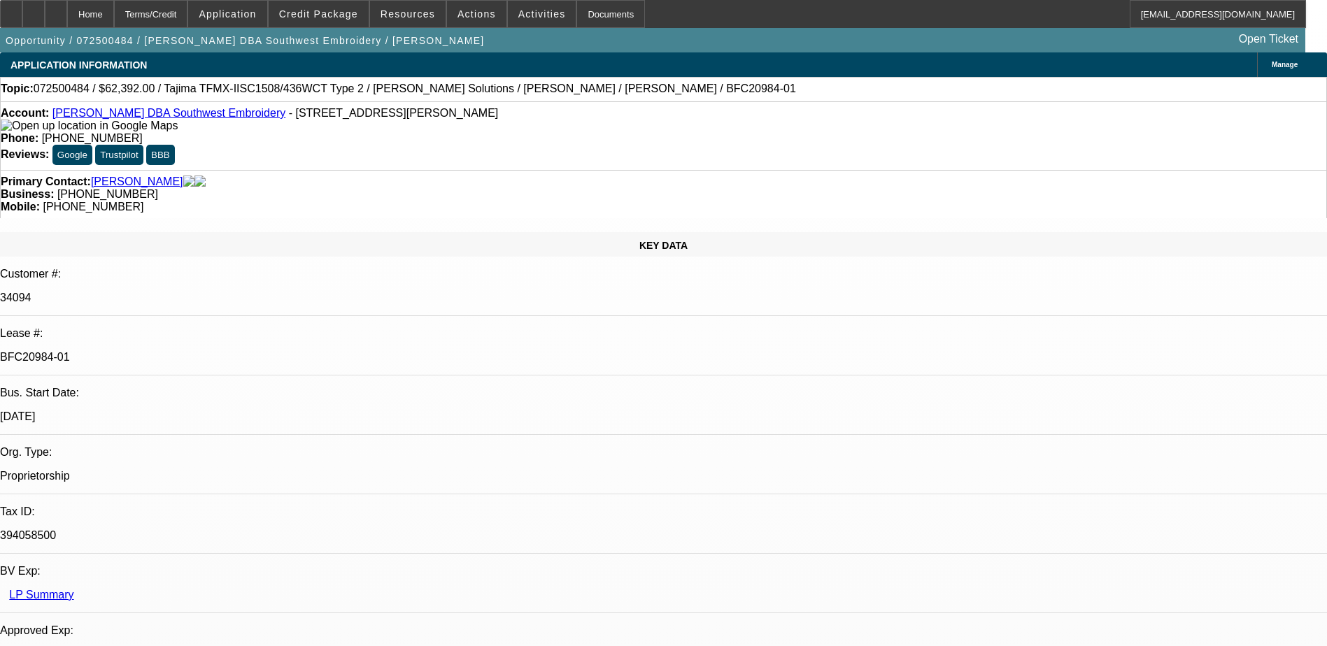
select select "0.2"
select select "2"
select select "0.1"
select select "0.2"
select select "2"
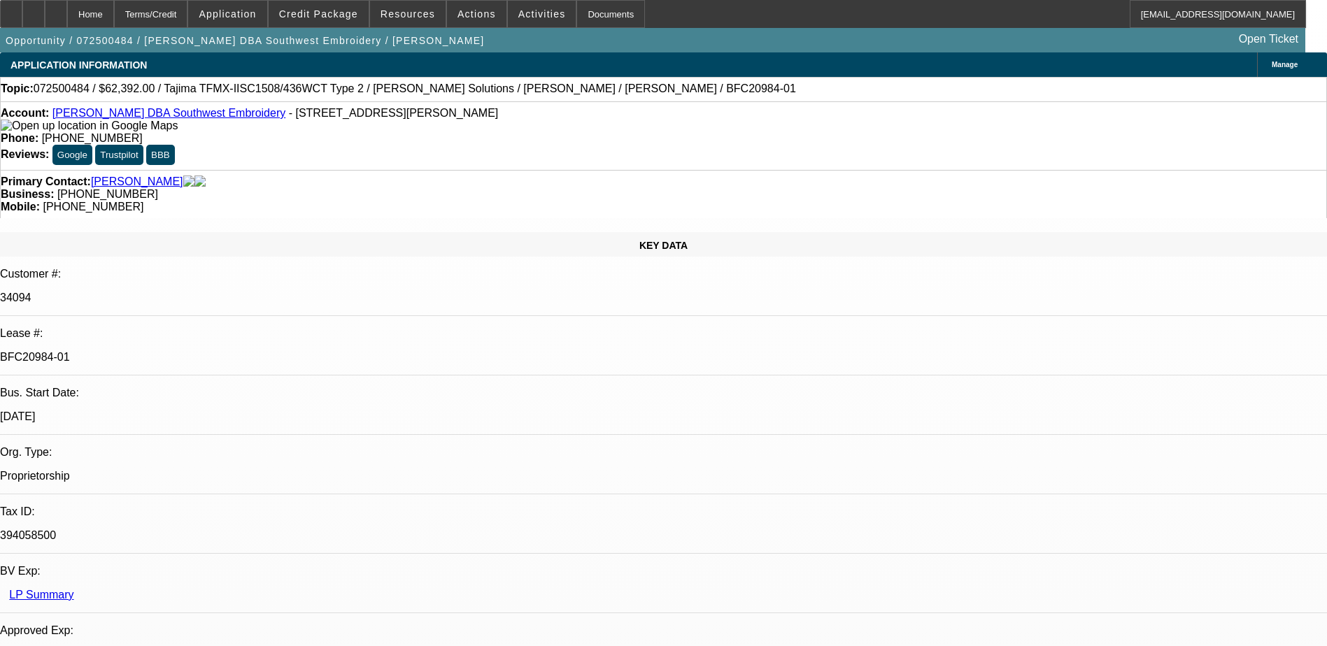
select select "0.1"
select select "0.15"
select select "2"
select select "0.1"
select select "0.15"
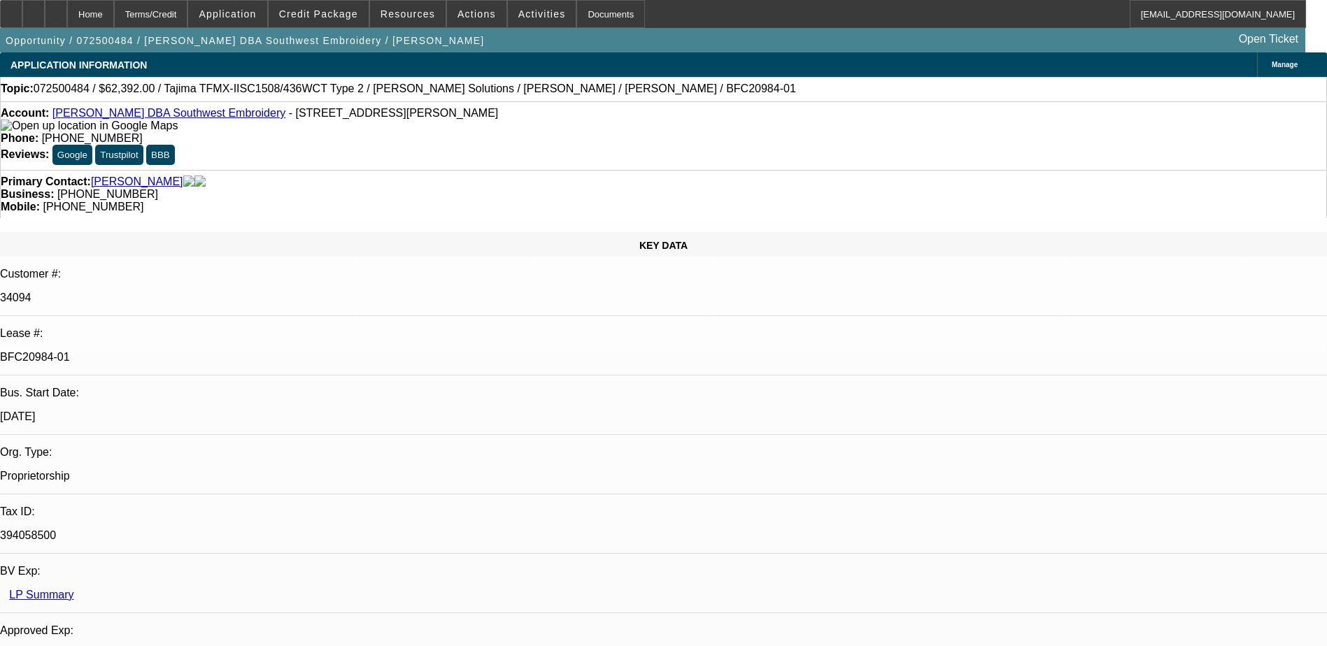
select select "2"
select select "0.1"
select select "1"
select select "2"
select select "4"
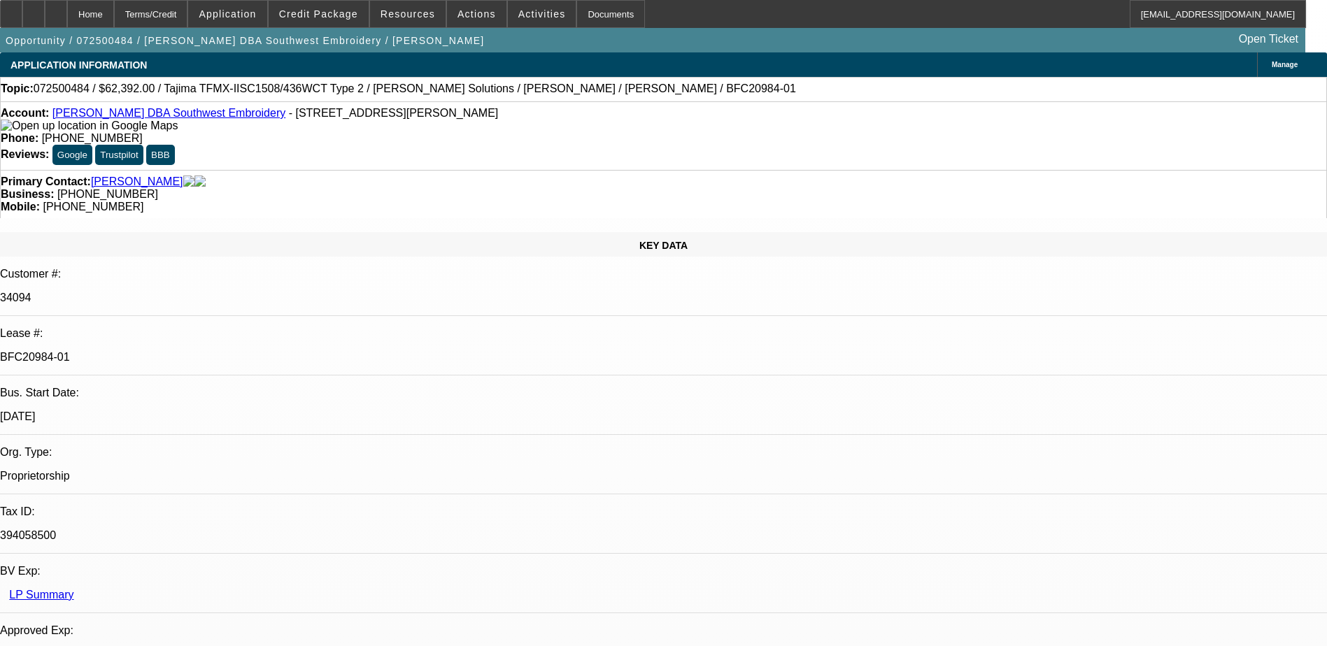
select select "1"
select select "2"
select select "4"
select select "1"
select select "2"
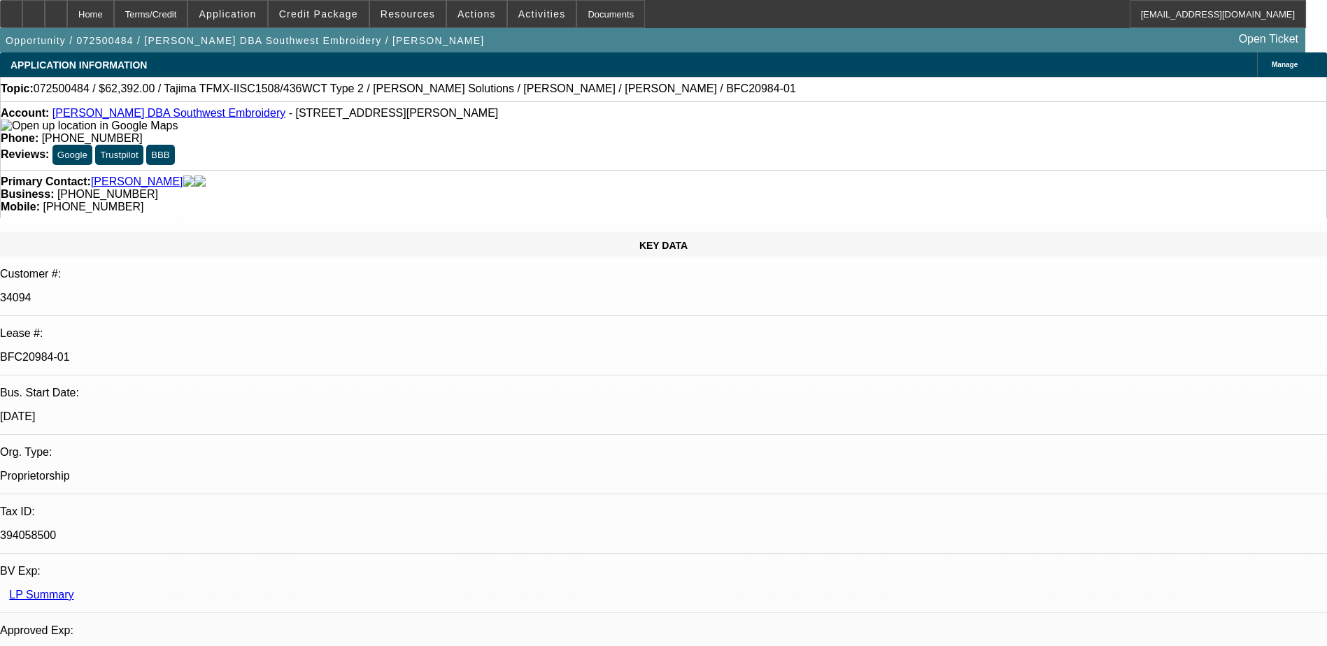
select select "4"
select select "1"
select select "2"
select select "4"
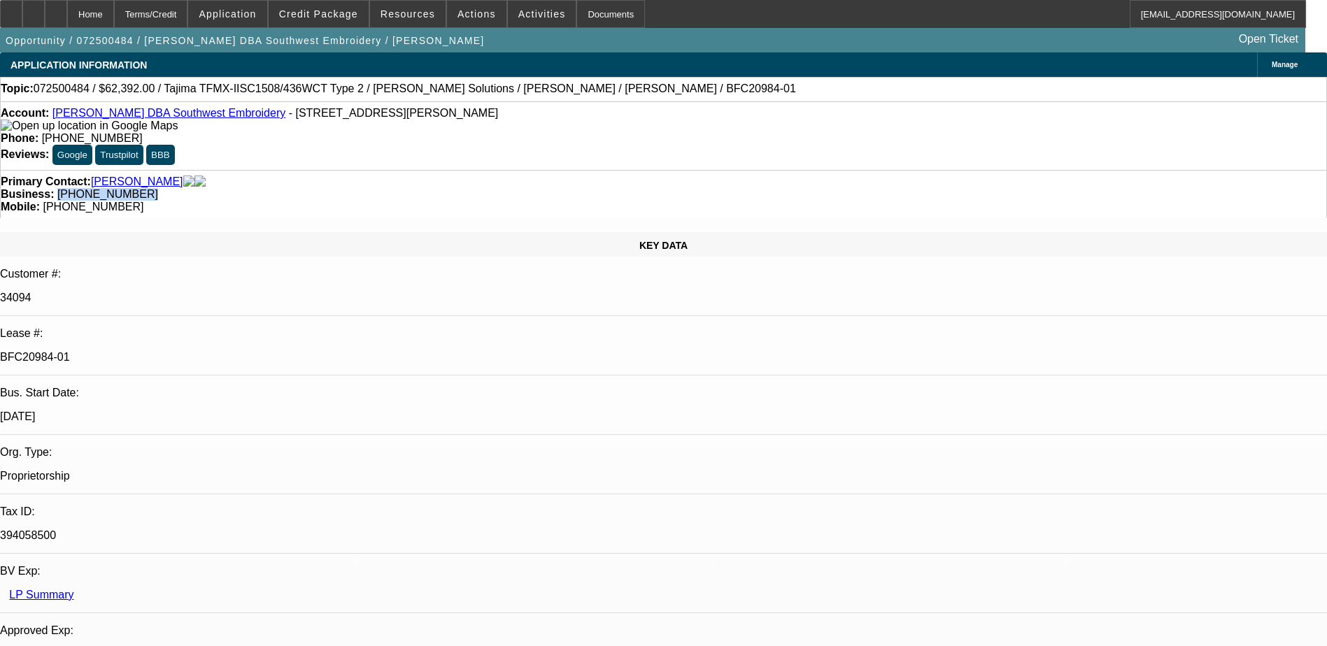
drag, startPoint x: 576, startPoint y: 150, endPoint x: 500, endPoint y: 156, distance: 77.2
click at [500, 188] on div "Business: (949) 478-9539" at bounding box center [664, 194] width 1326 height 13
drag, startPoint x: 500, startPoint y: 156, endPoint x: 509, endPoint y: 153, distance: 9.7
copy span "(949) 478-9539"
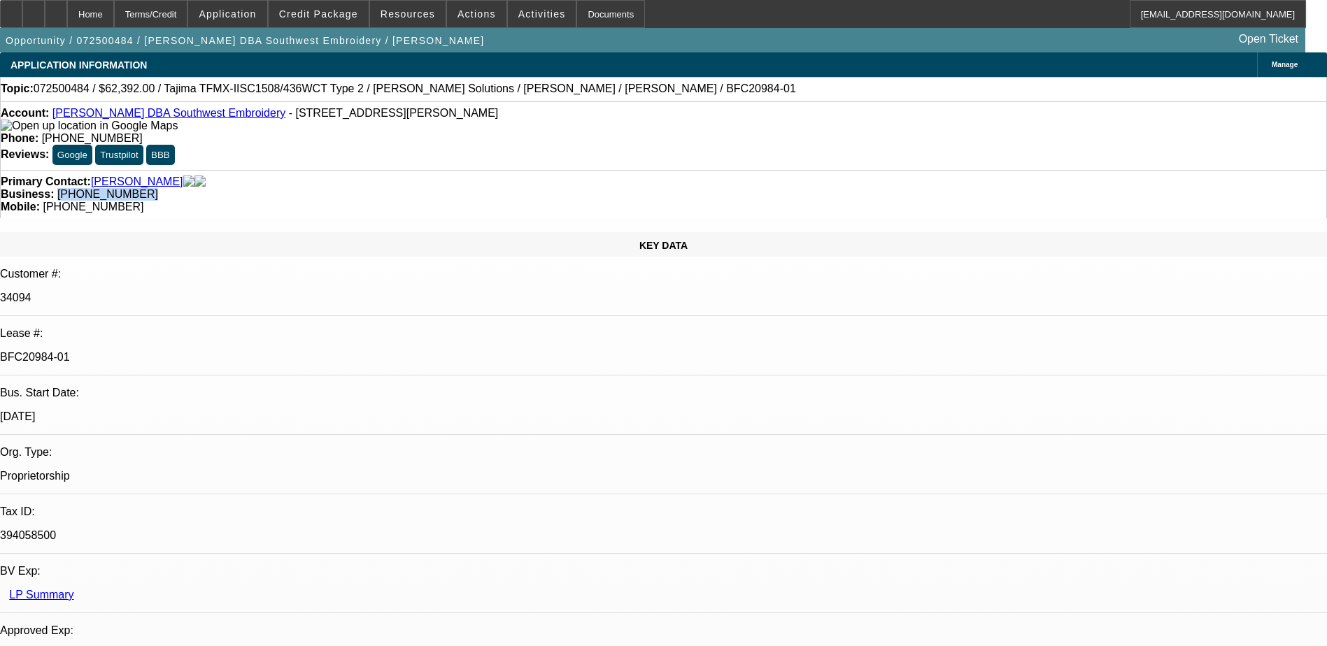
click at [158, 188] on span "(949) 478-9539" at bounding box center [107, 194] width 101 height 12
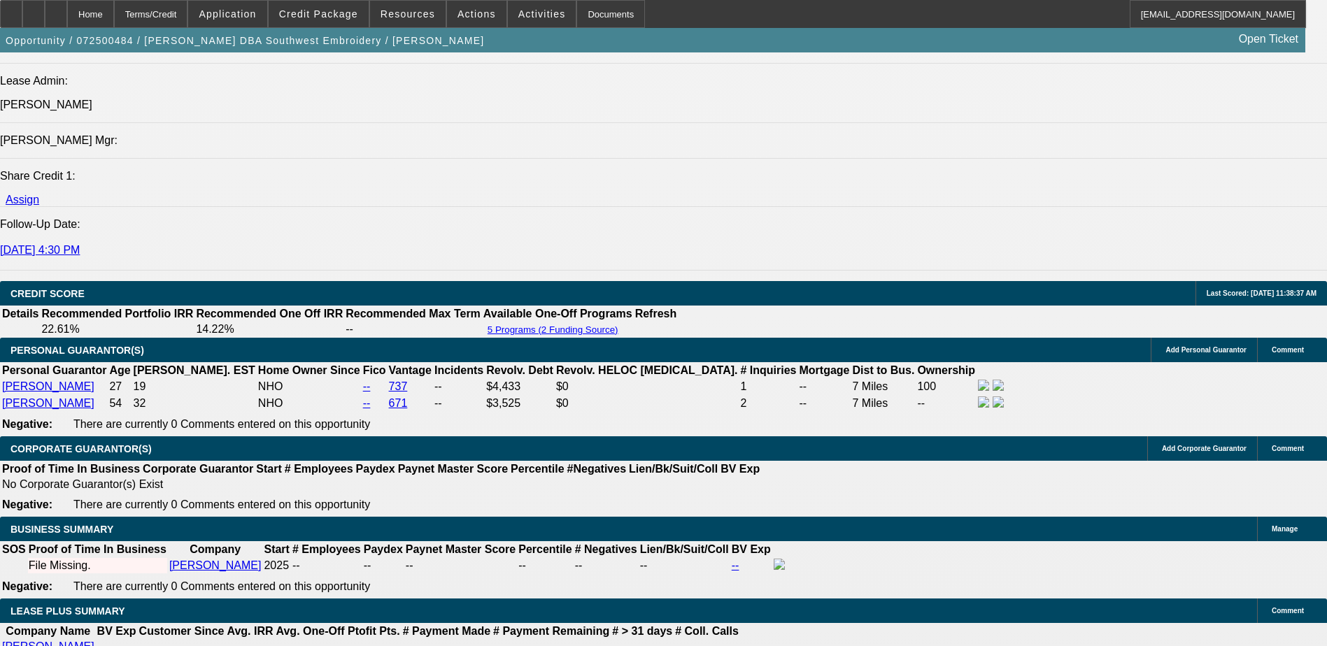
scroll to position [1819, 0]
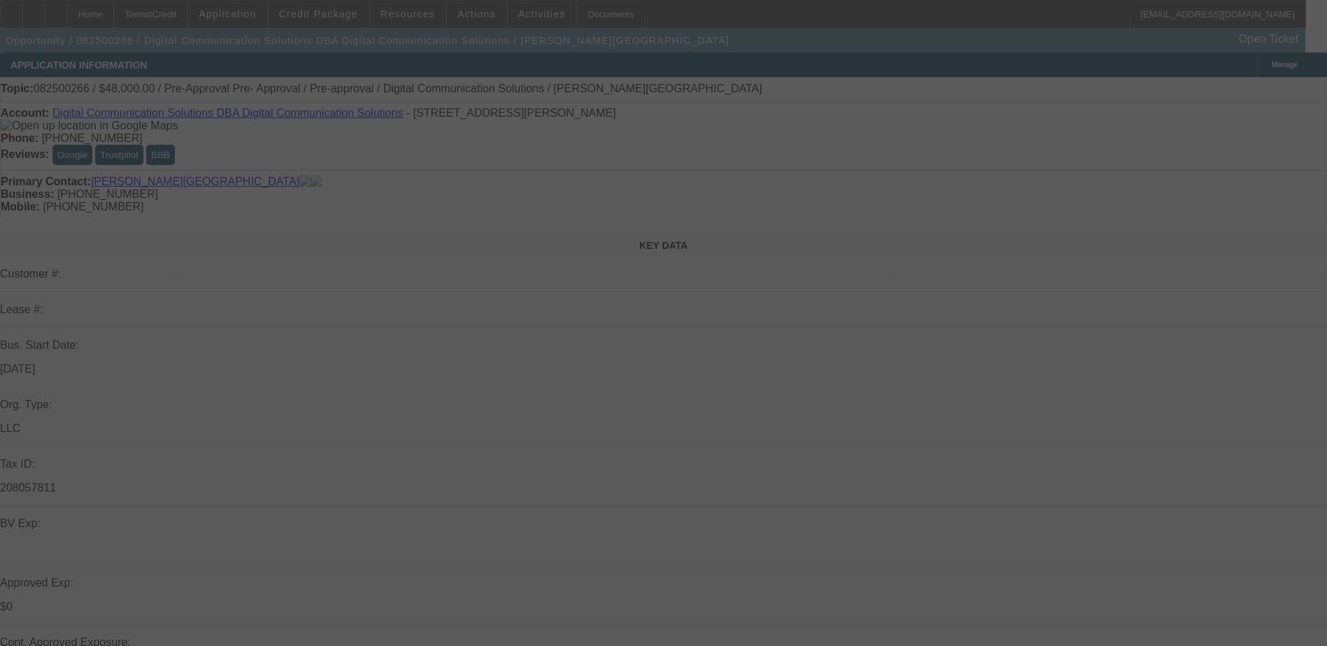
select select "0.2"
select select "2"
select select "0.1"
select select "4"
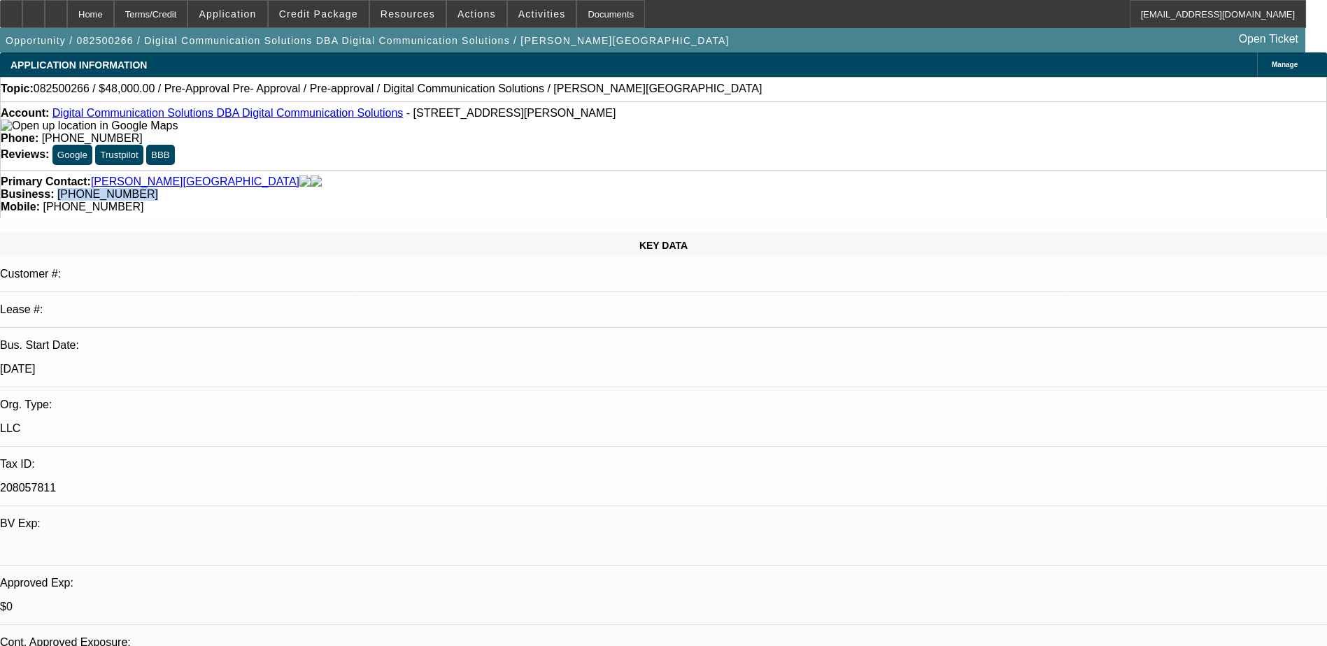
drag, startPoint x: 565, startPoint y: 164, endPoint x: 500, endPoint y: 171, distance: 64.7
click at [500, 188] on div "Business: (619) 865-0668" at bounding box center [664, 194] width 1326 height 13
drag, startPoint x: 500, startPoint y: 171, endPoint x: 515, endPoint y: 167, distance: 15.1
copy span "(619) 865-0668"
click at [518, 18] on span "Activities" at bounding box center [542, 13] width 48 height 11
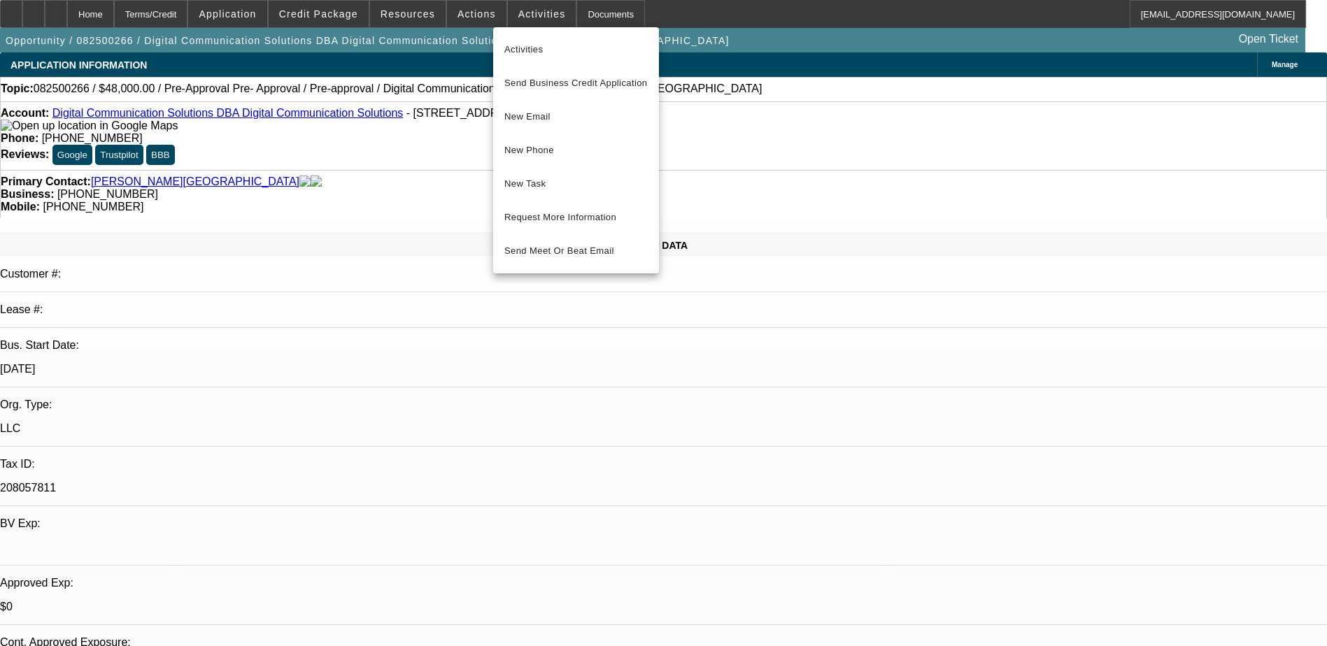
click at [474, 21] on div at bounding box center [663, 323] width 1327 height 646
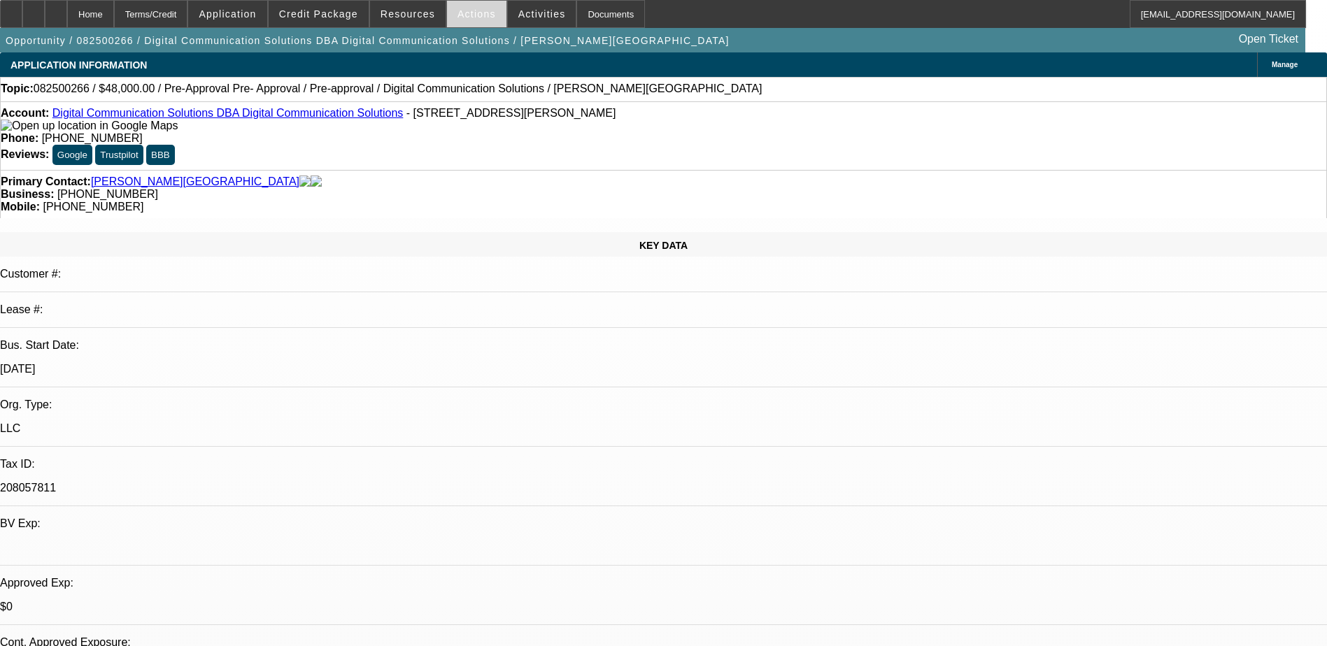
click at [473, 20] on span at bounding box center [476, 14] width 59 height 34
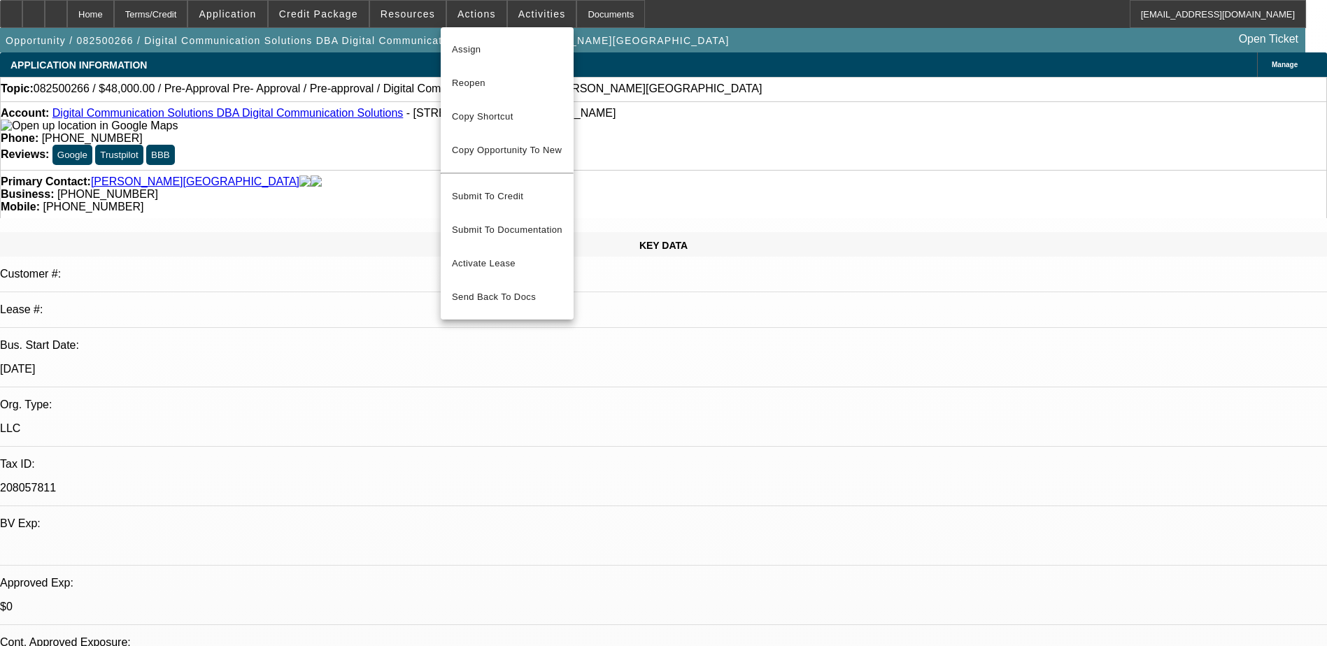
click at [87, 15] on div at bounding box center [663, 323] width 1327 height 646
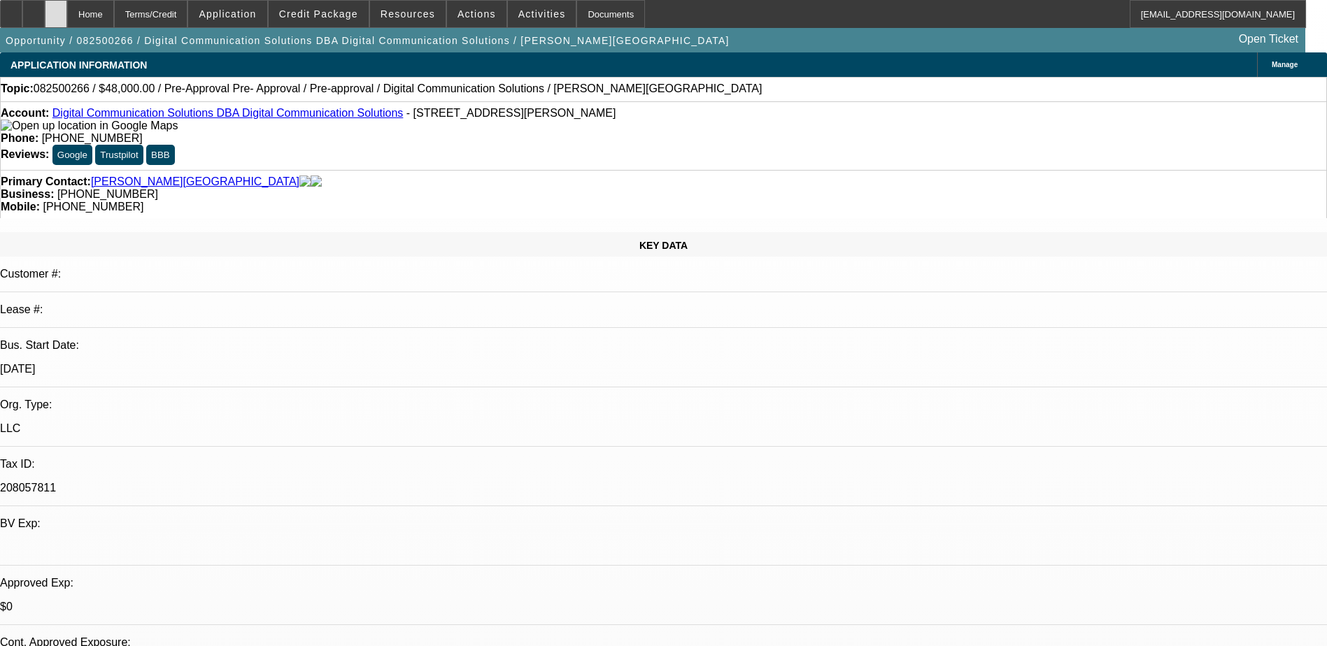
click at [67, 13] on div at bounding box center [56, 14] width 22 height 28
select select "0.2"
select select "2"
select select "0.1"
select select "1"
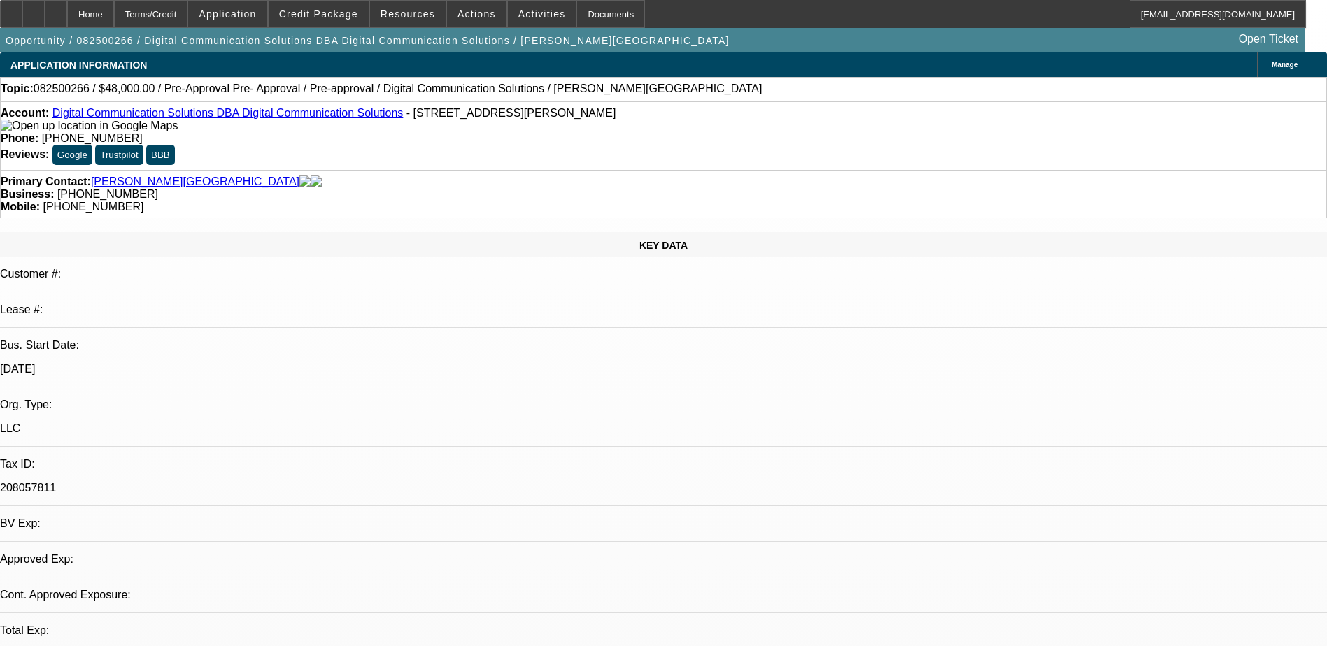
select select "2"
select select "4"
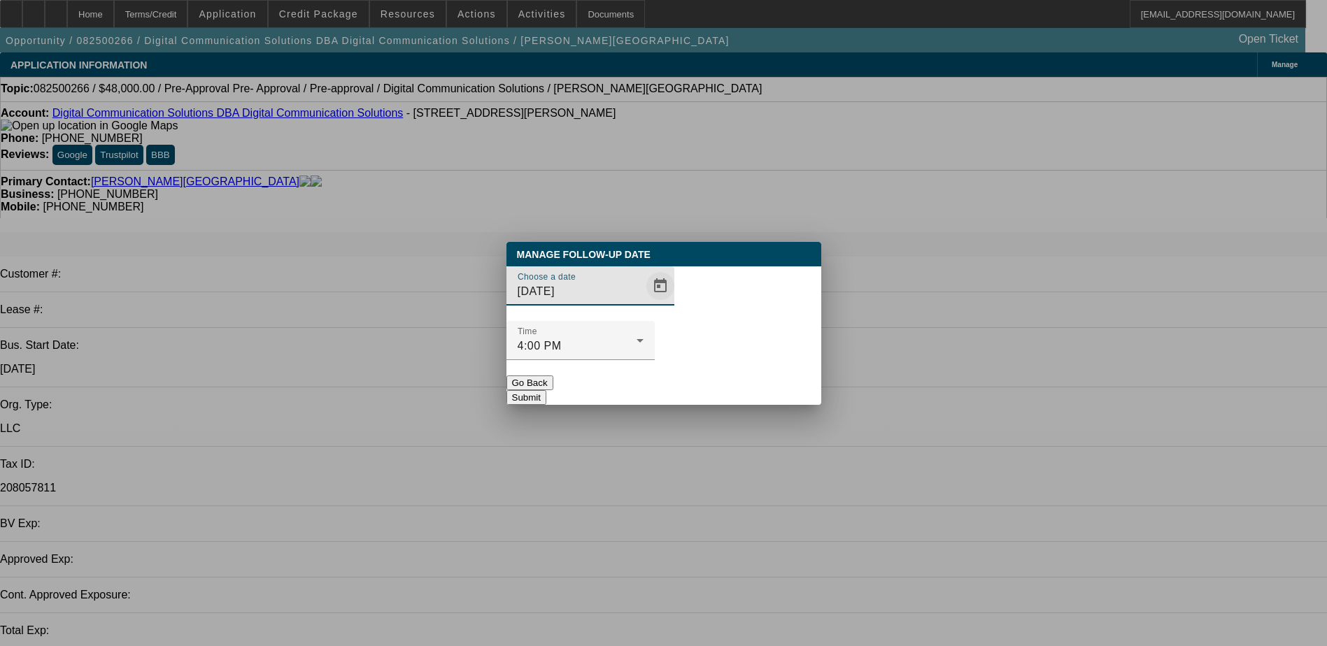
click at [644, 303] on span "Open calendar" at bounding box center [661, 286] width 34 height 34
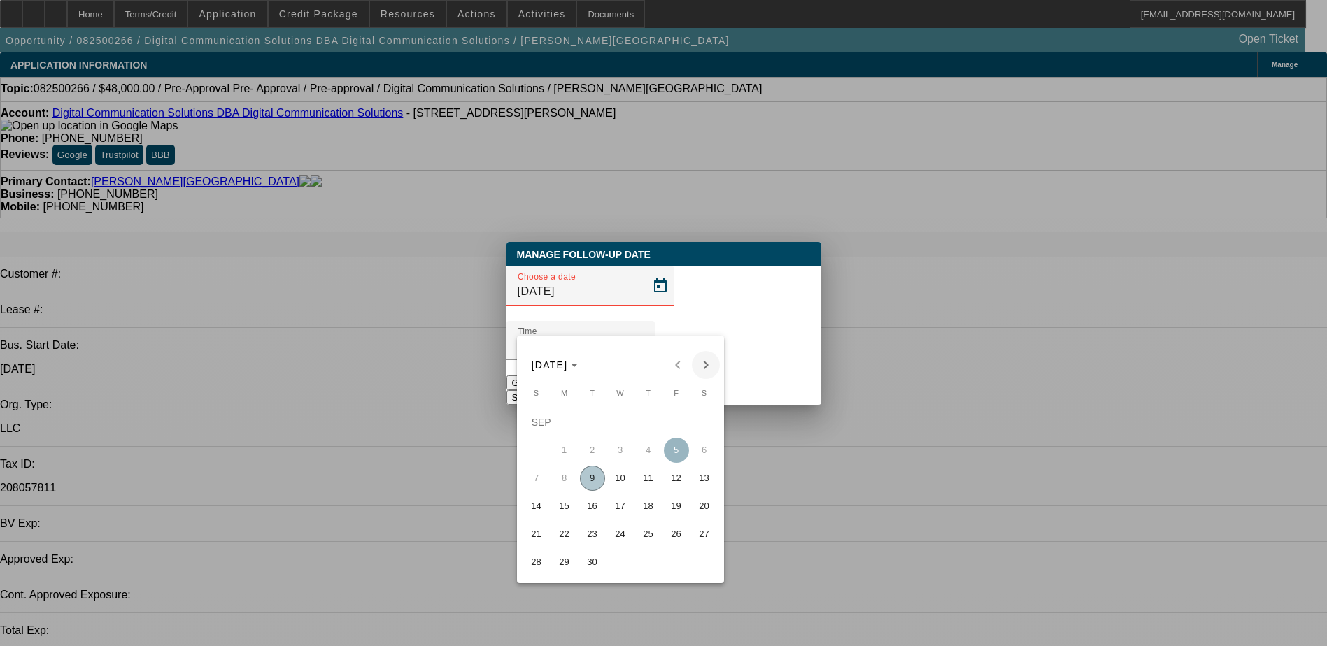
click at [703, 372] on span "Next month" at bounding box center [706, 365] width 28 height 28
click at [647, 453] on span "9" at bounding box center [648, 450] width 25 height 25
type input "[DATE]"
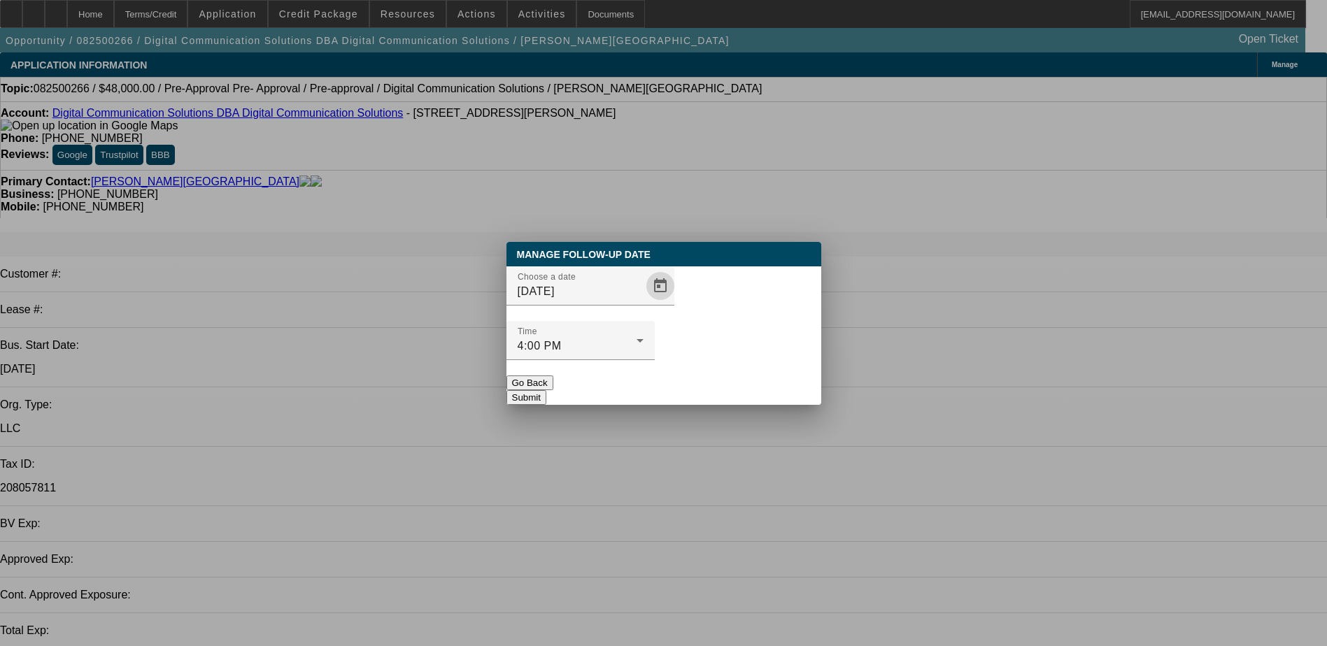
click at [546, 390] on button "Submit" at bounding box center [526, 397] width 40 height 15
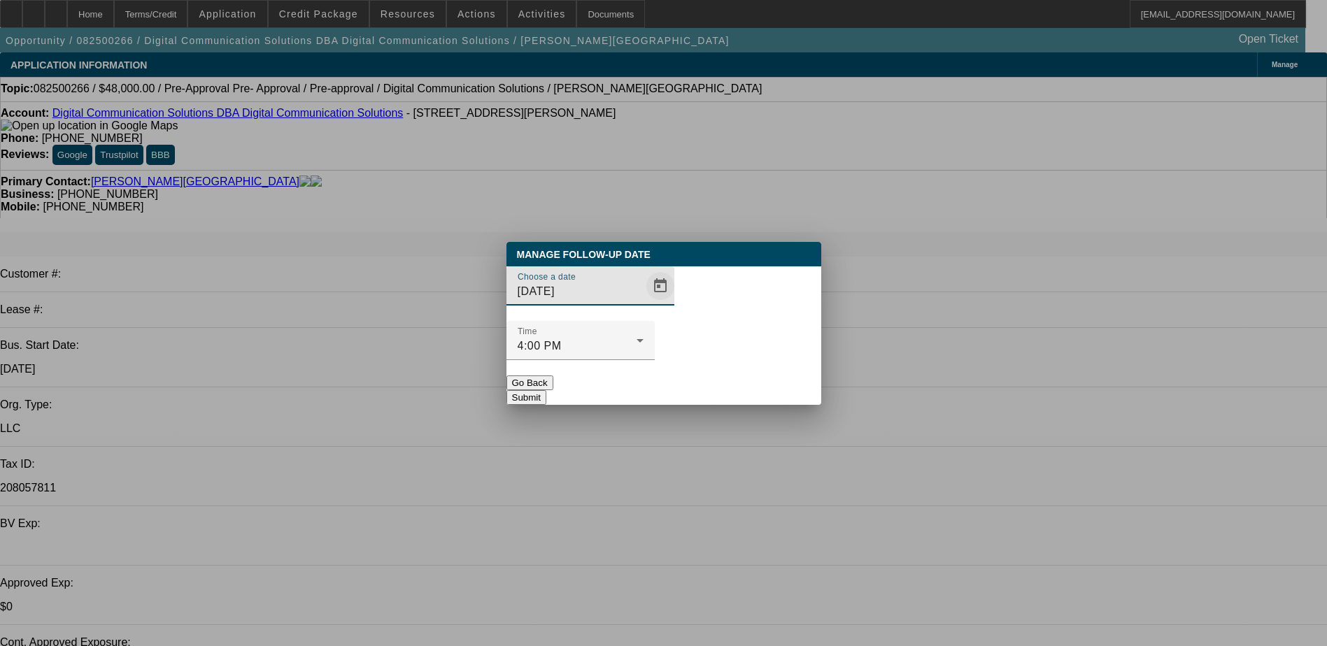
click at [644, 303] on span "Open calendar" at bounding box center [661, 286] width 34 height 34
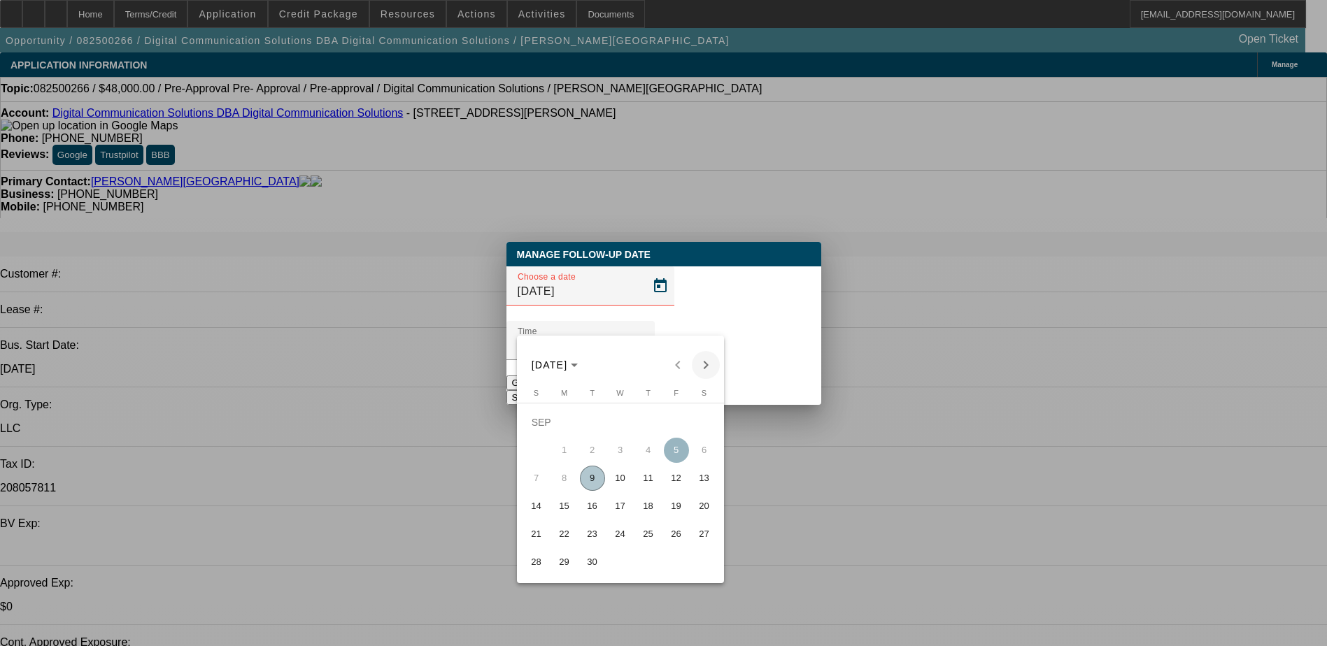
click at [704, 365] on span "Next month" at bounding box center [706, 365] width 28 height 28
click at [639, 455] on span "9" at bounding box center [648, 450] width 25 height 25
type input "[DATE]"
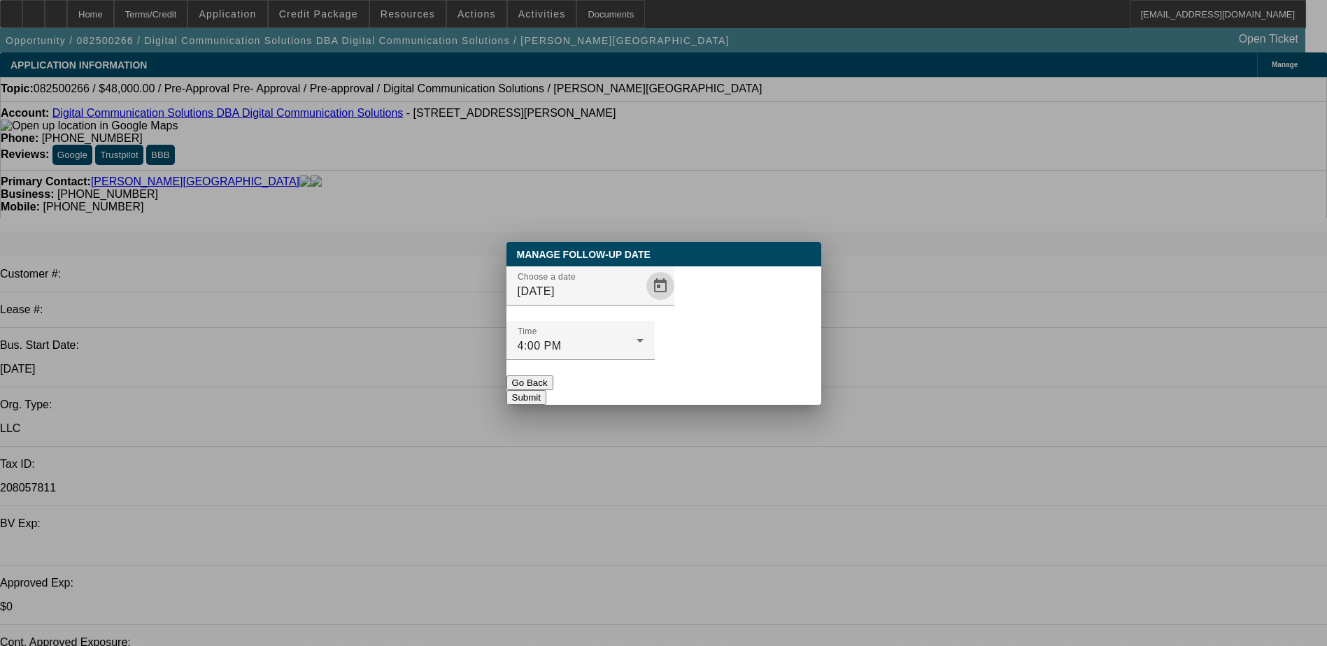
click at [546, 390] on button "Submit" at bounding box center [526, 397] width 40 height 15
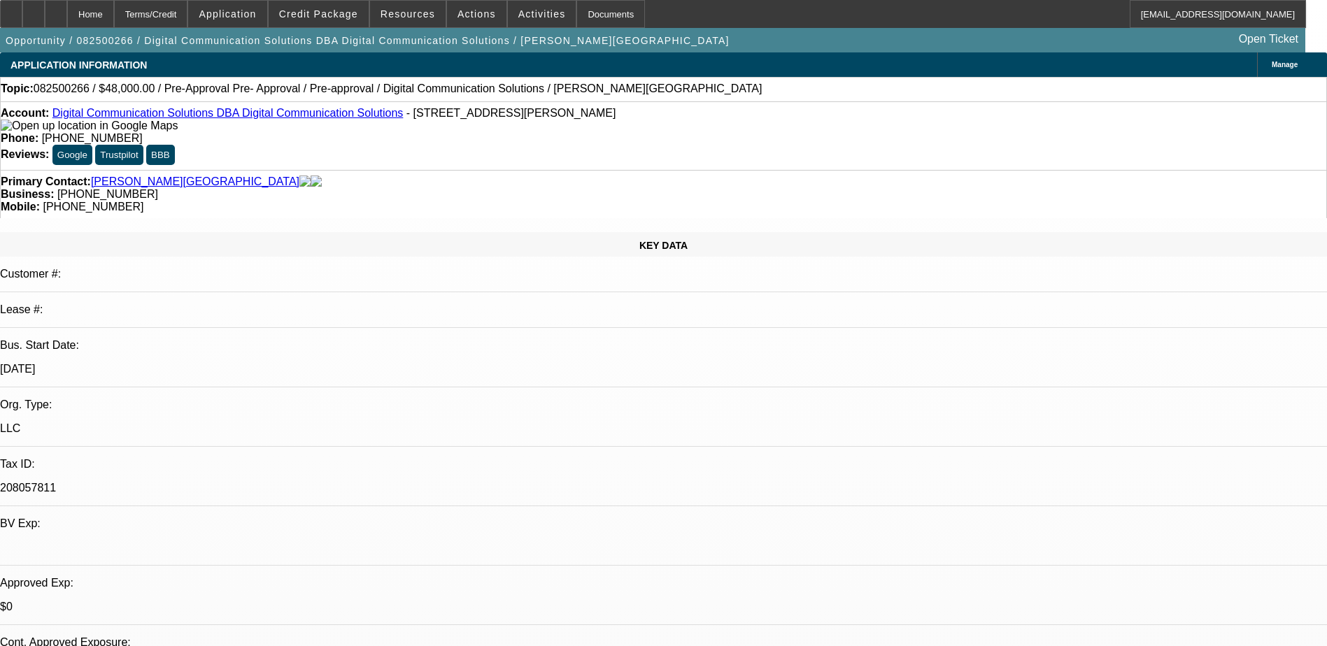
scroll to position [210, 0]
